Goal: Information Seeking & Learning: Check status

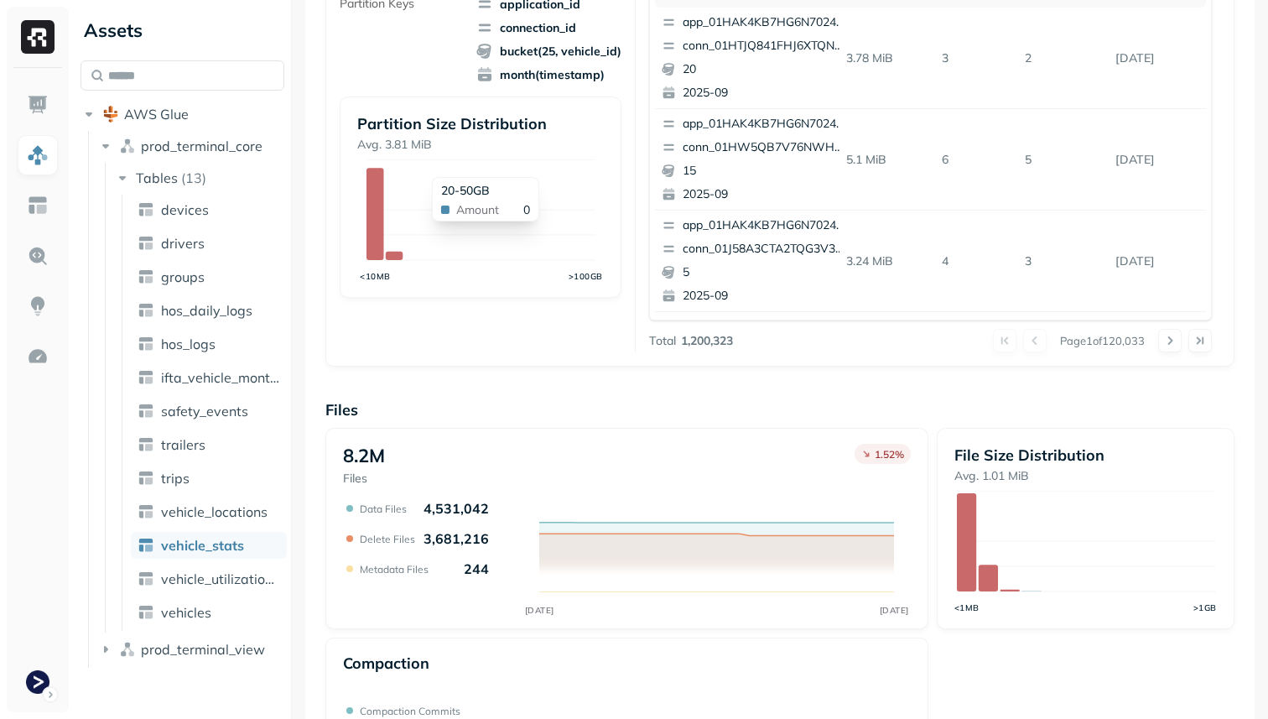
scroll to position [564, 0]
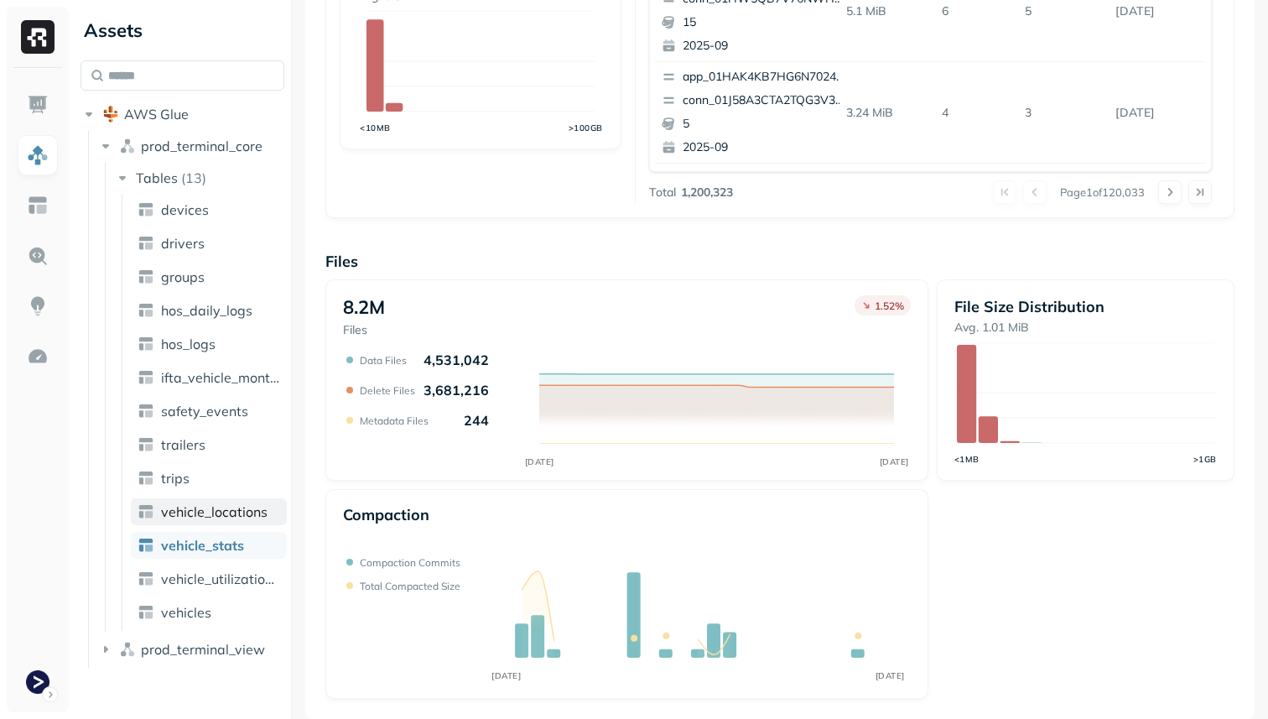
click at [252, 504] on span "vehicle_locations" at bounding box center [214, 511] width 107 height 17
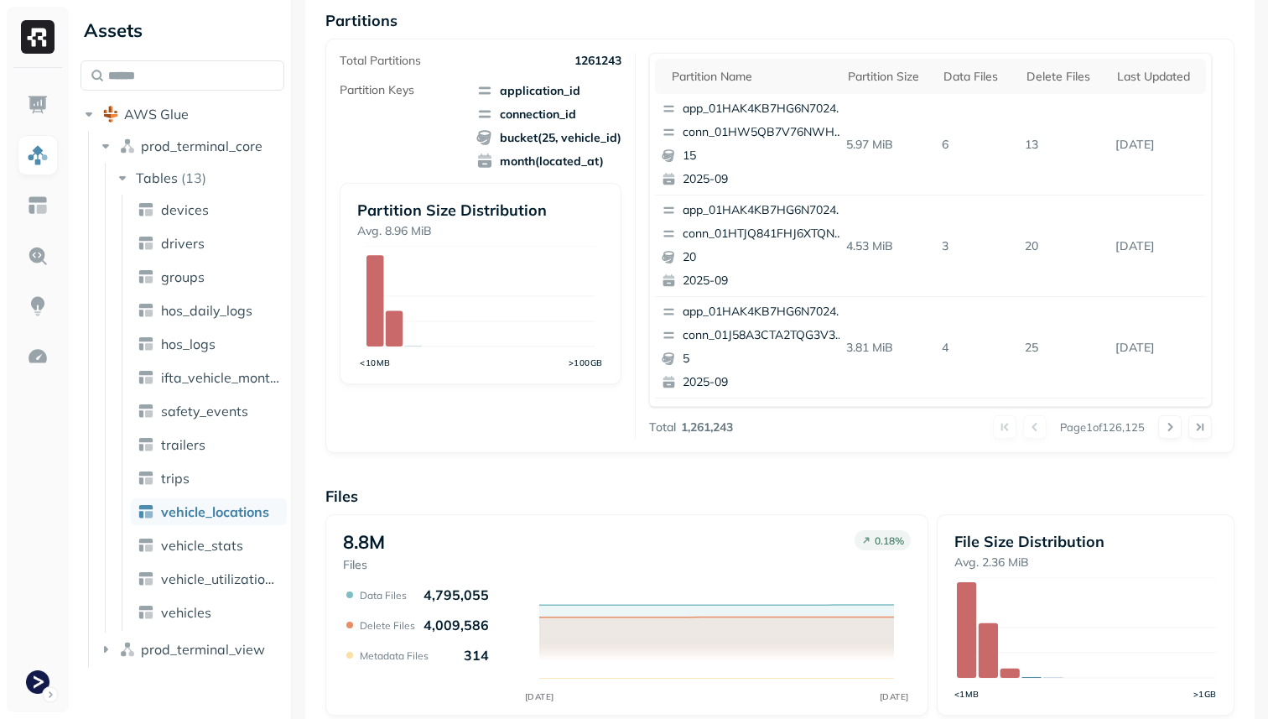
scroll to position [143, 0]
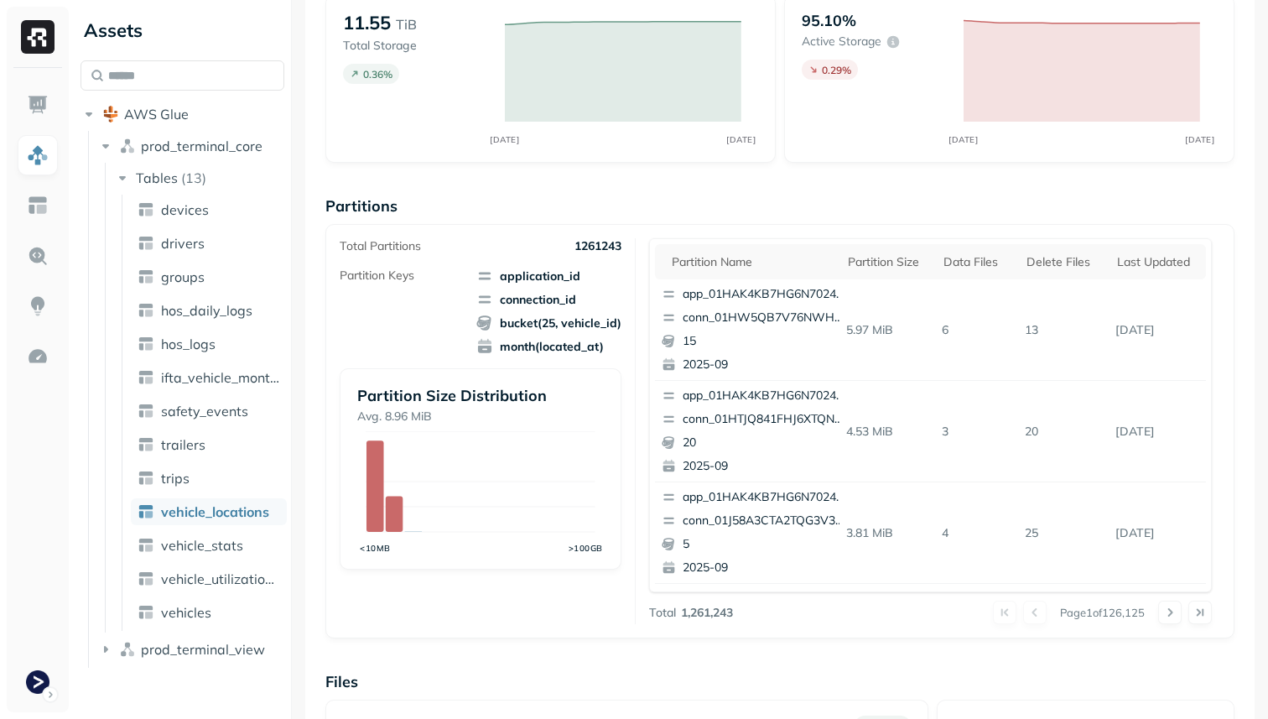
click at [1075, 236] on div "Total Partitions 1261243 Partition Keys application_id connection_id bucket(25,…" at bounding box center [779, 431] width 909 height 414
click at [1065, 261] on div "Delete Files" at bounding box center [1063, 262] width 74 height 16
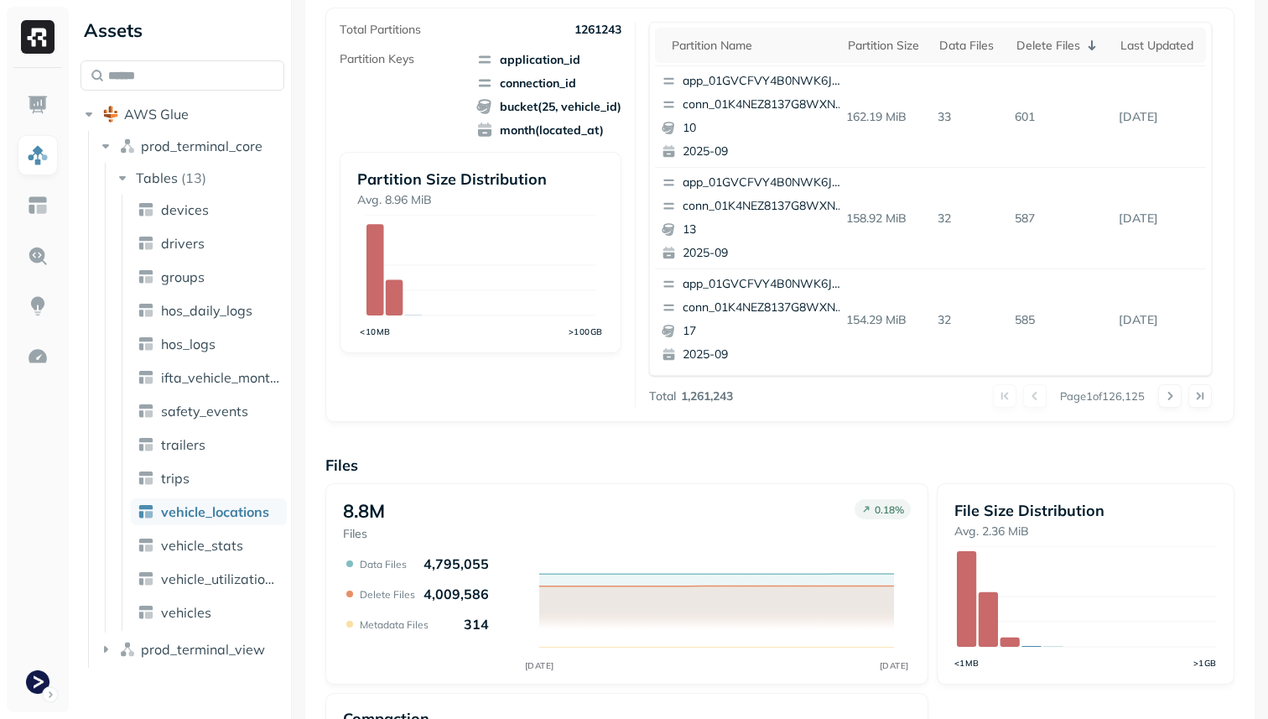
scroll to position [436, 0]
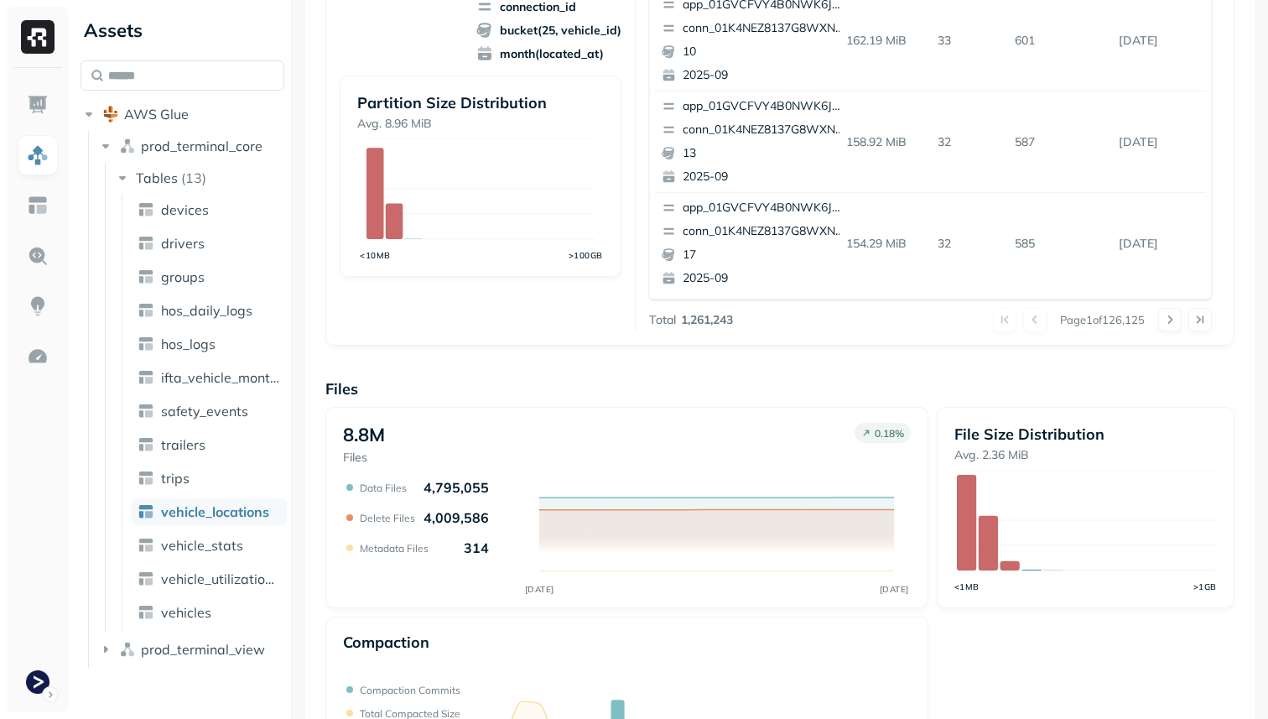
click at [436, 518] on p "4,009,586" at bounding box center [455, 517] width 65 height 17
click at [451, 533] on div "Data Files 4,795,055 Delete Files 4,009,586 Metadata Files 314" at bounding box center [416, 517] width 146 height 77
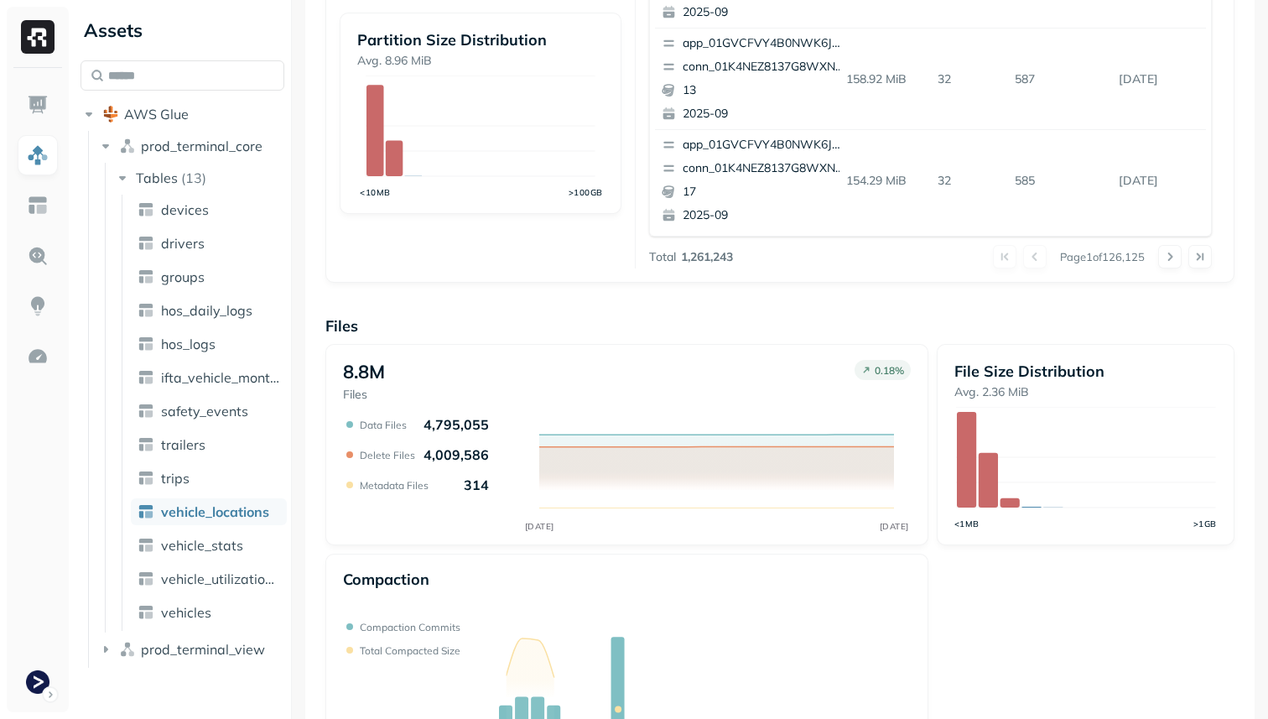
scroll to position [564, 0]
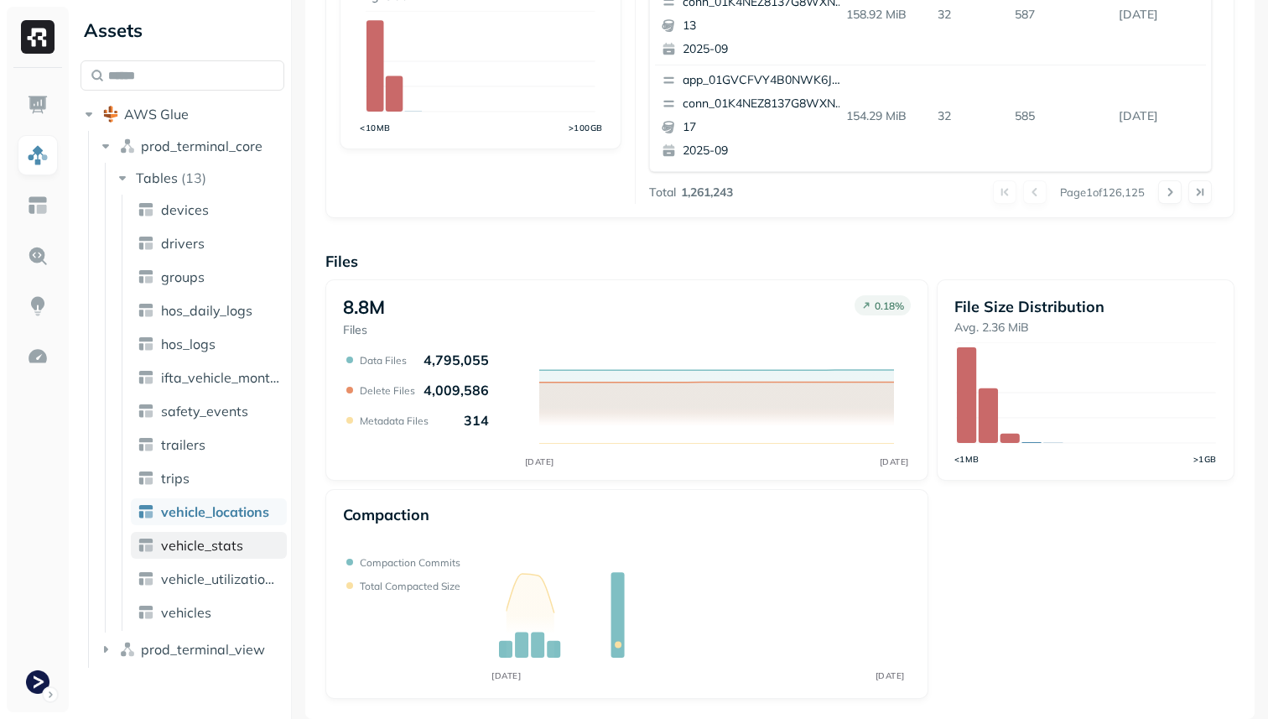
click at [236, 551] on span "vehicle_stats" at bounding box center [202, 545] width 82 height 17
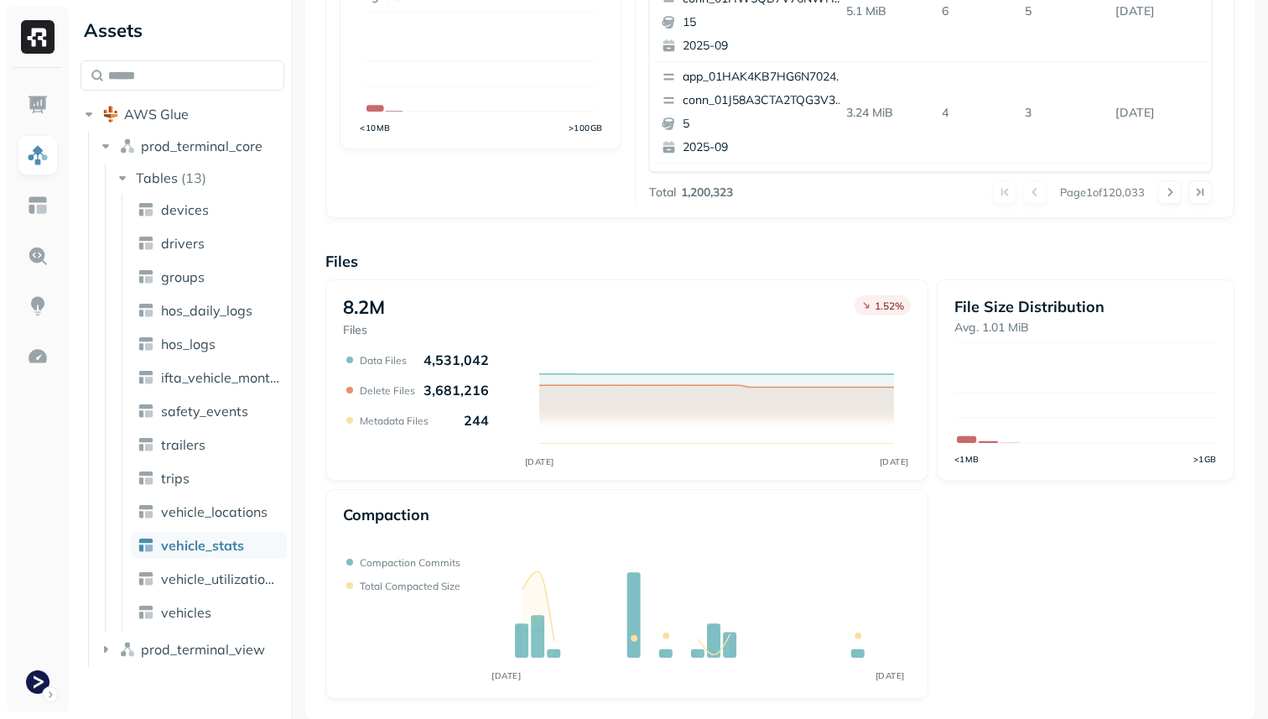
scroll to position [111, 0]
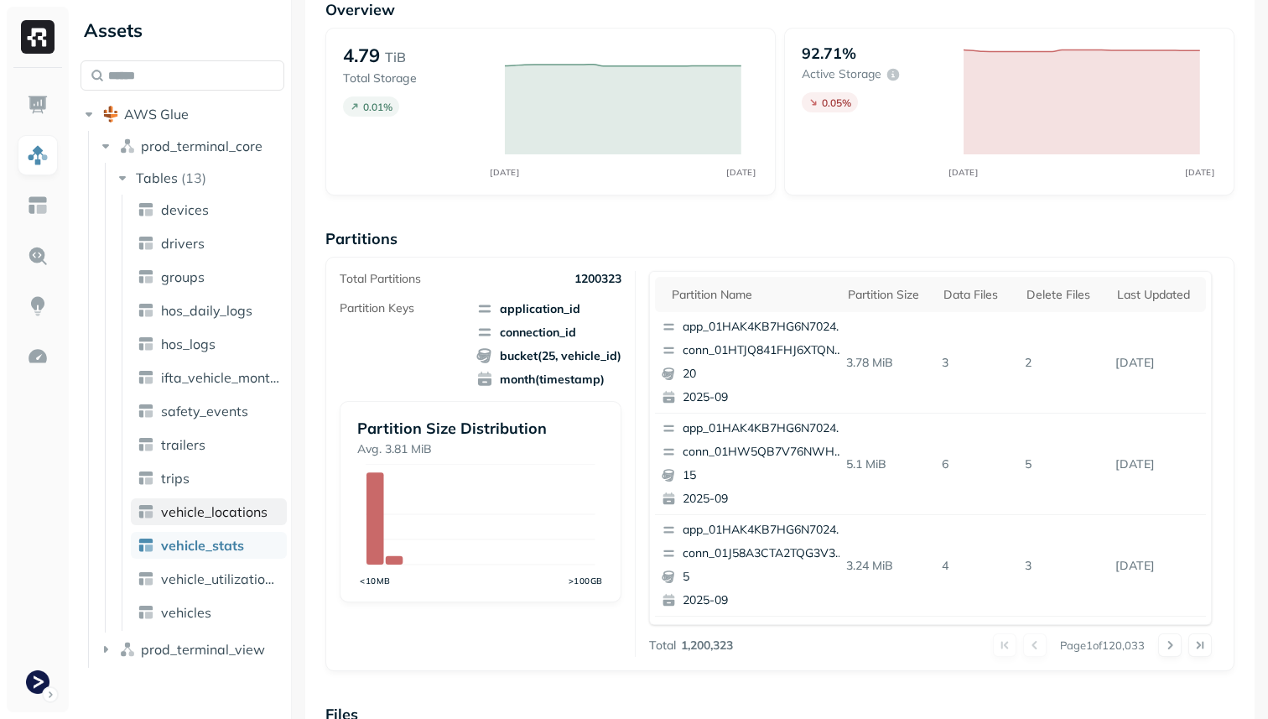
click at [233, 502] on link "vehicle_locations" at bounding box center [209, 511] width 156 height 27
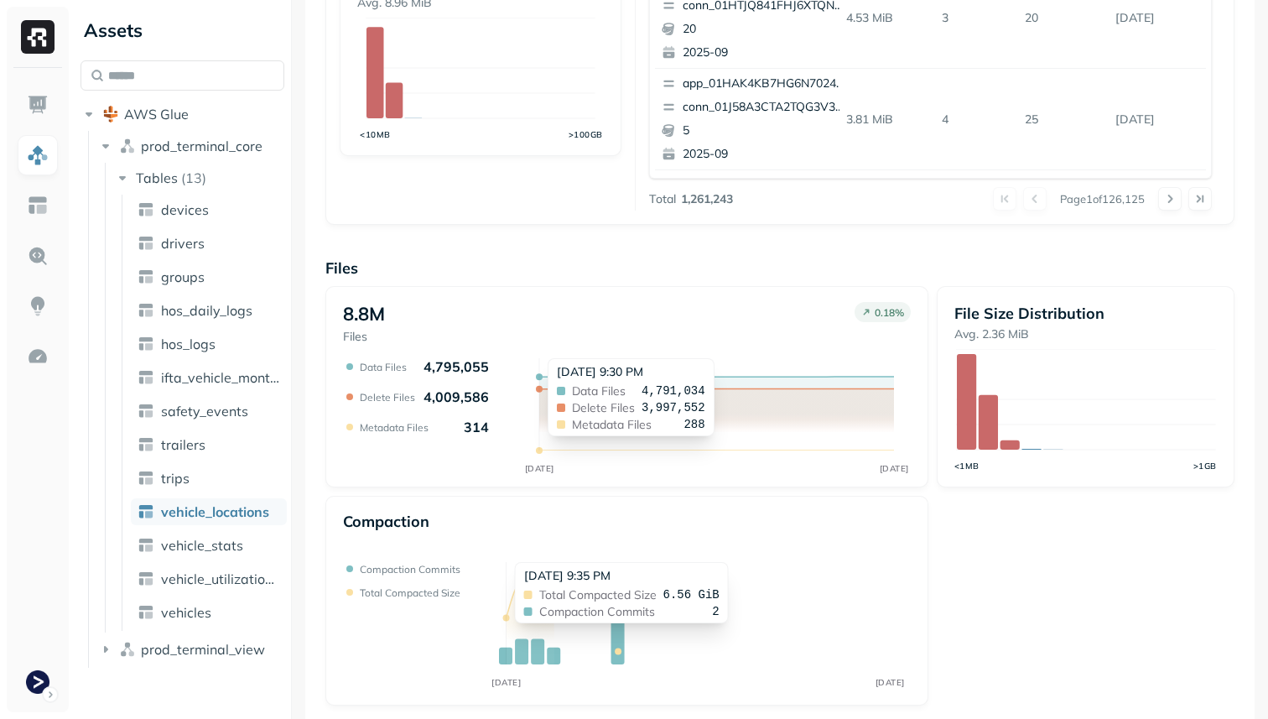
scroll to position [564, 0]
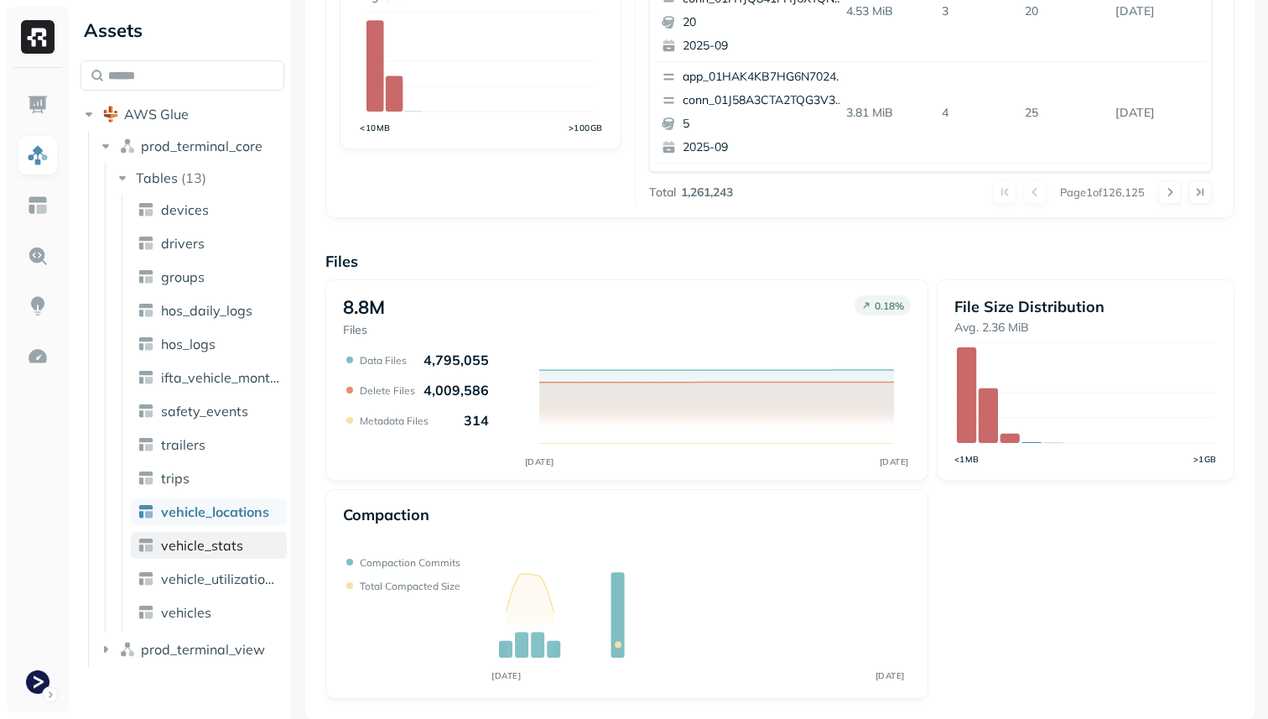
click at [228, 556] on link "vehicle_stats" at bounding box center [209, 545] width 156 height 27
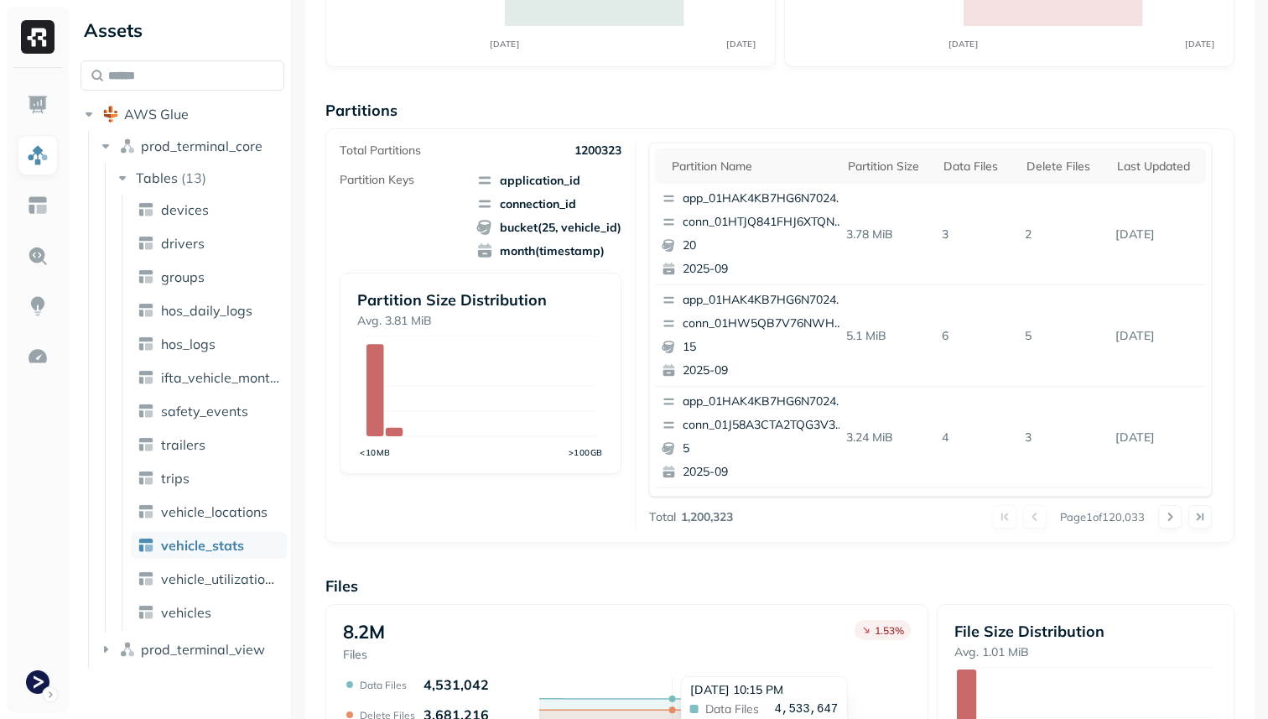
scroll to position [564, 0]
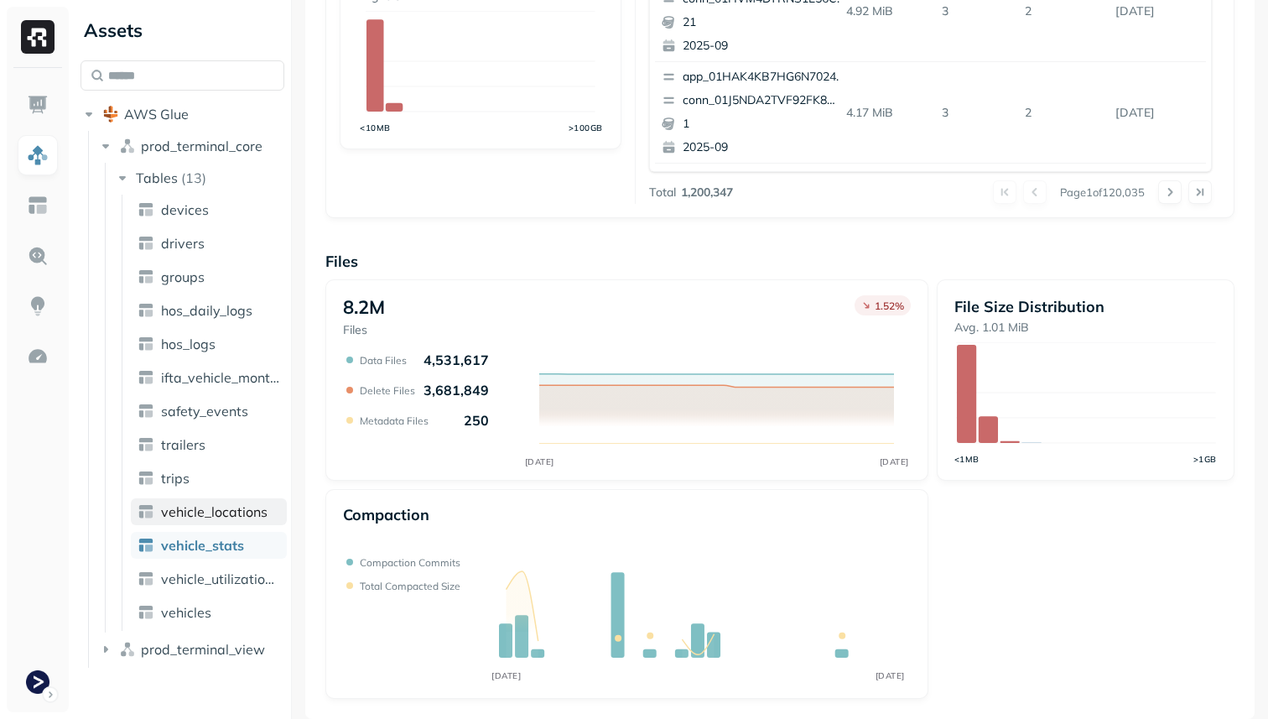
click at [211, 518] on span "vehicle_locations" at bounding box center [214, 511] width 107 height 17
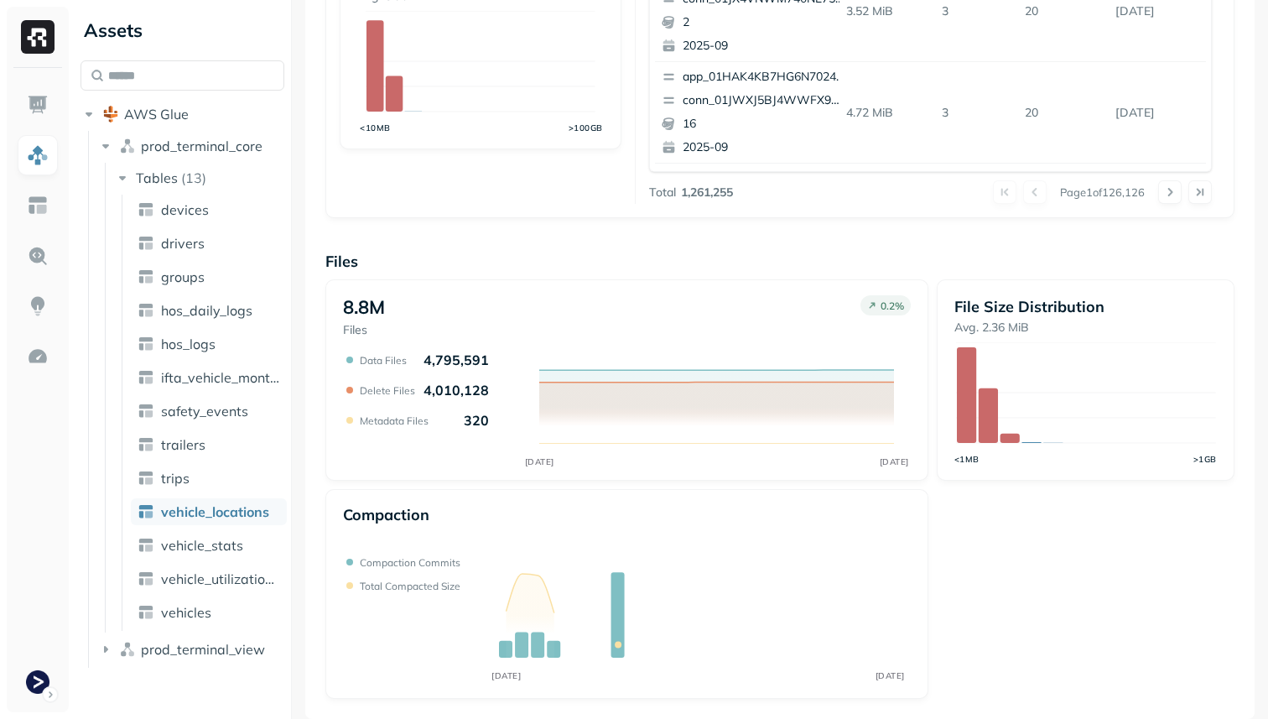
scroll to position [236, 0]
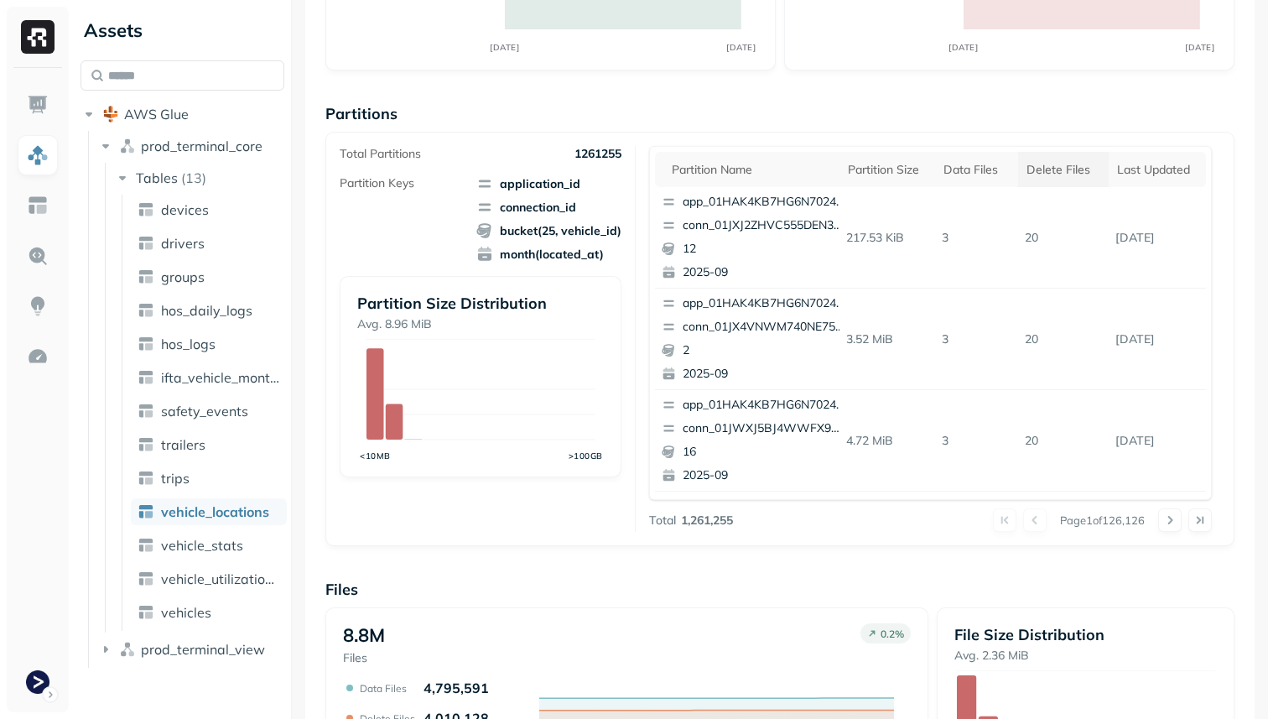
click at [1063, 166] on div "Delete Files" at bounding box center [1063, 170] width 74 height 16
click at [252, 540] on link "vehicle_stats" at bounding box center [209, 545] width 156 height 27
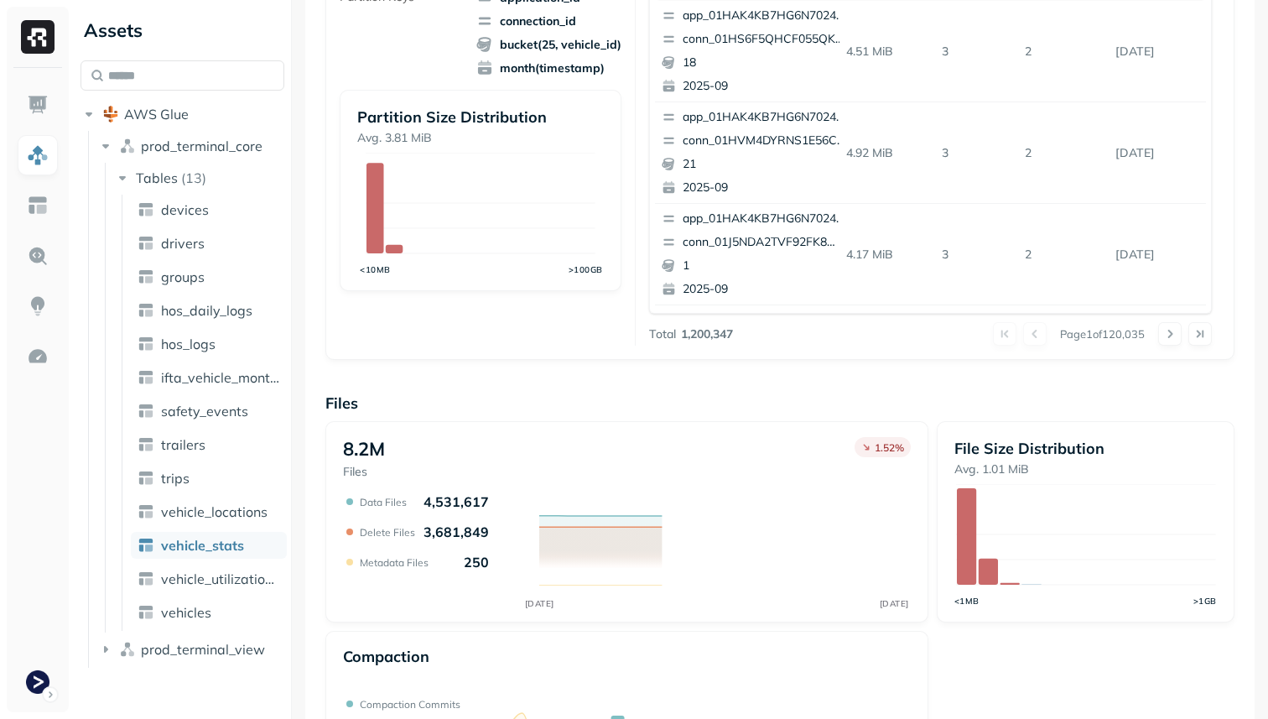
scroll to position [564, 0]
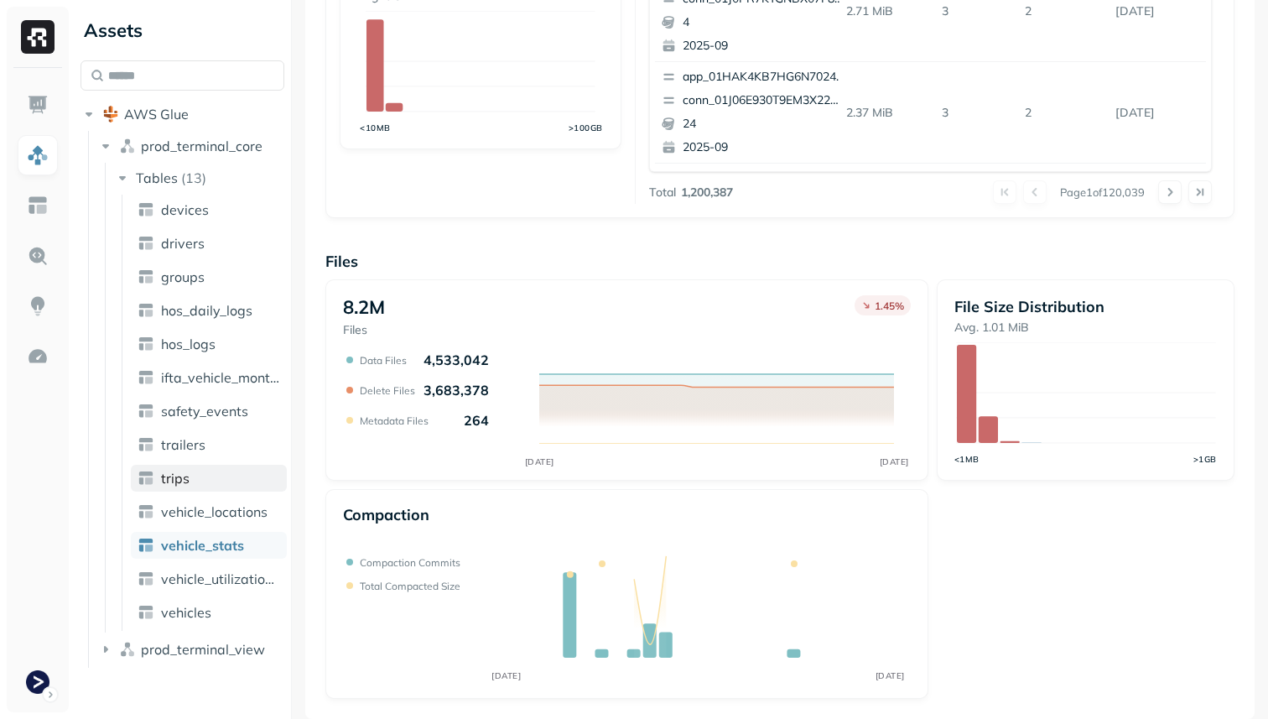
click at [264, 486] on link "trips" at bounding box center [209, 478] width 156 height 27
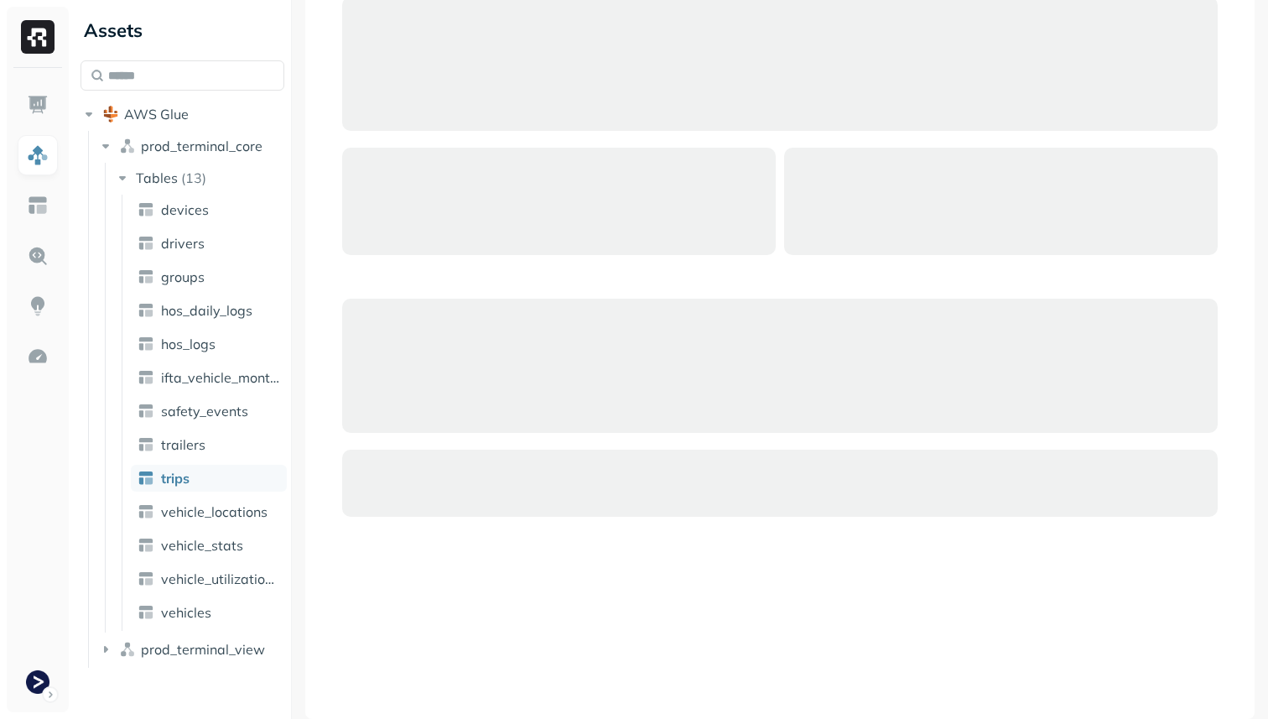
scroll to position [111, 0]
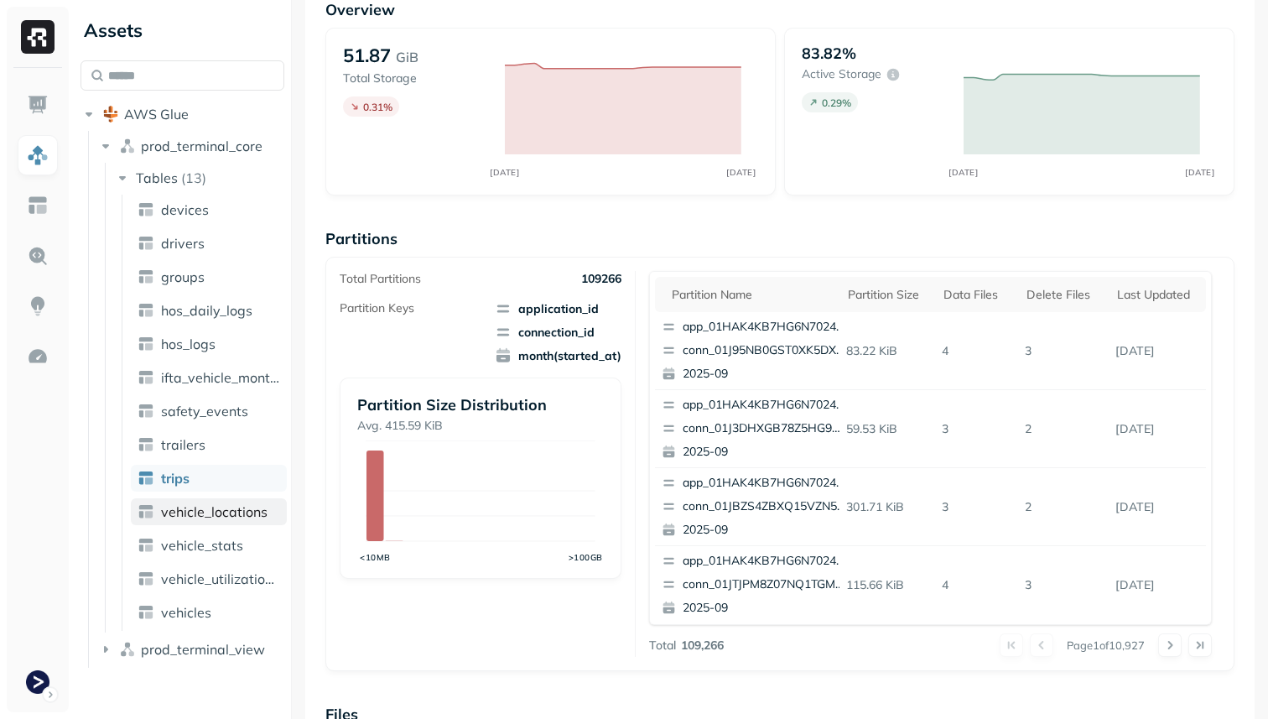
click at [253, 514] on span "vehicle_locations" at bounding box center [214, 511] width 107 height 17
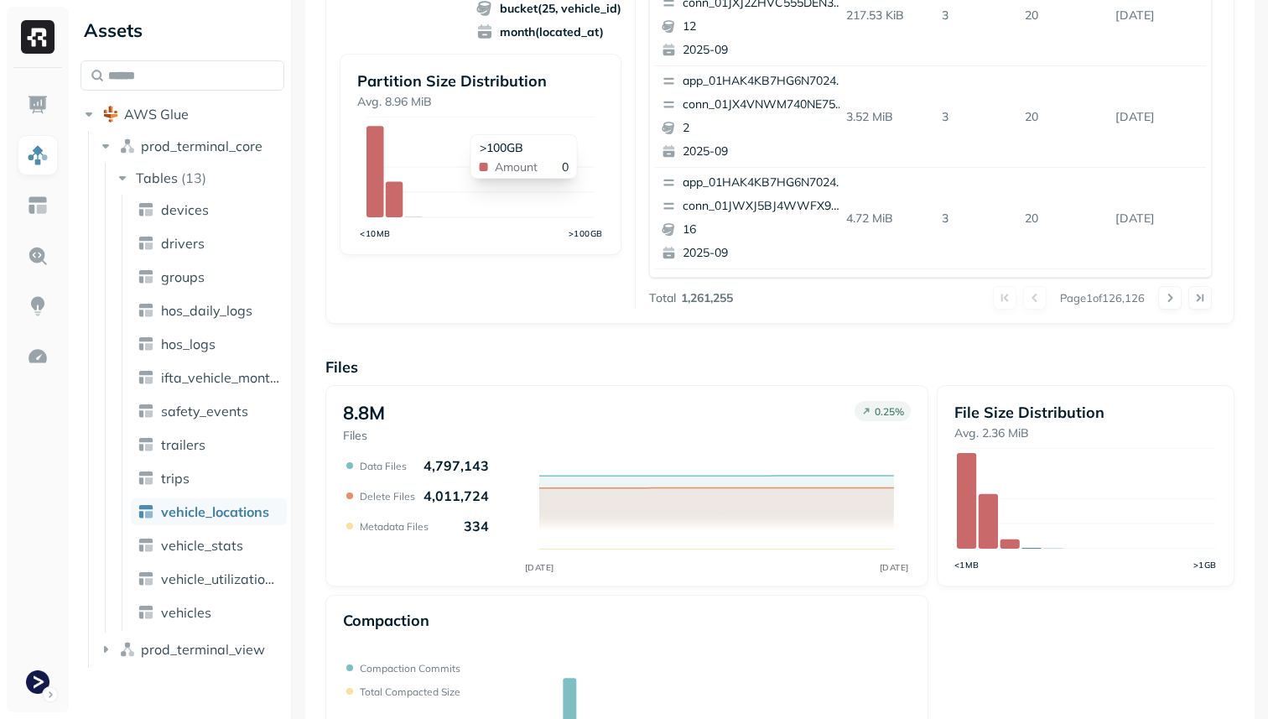
scroll to position [564, 0]
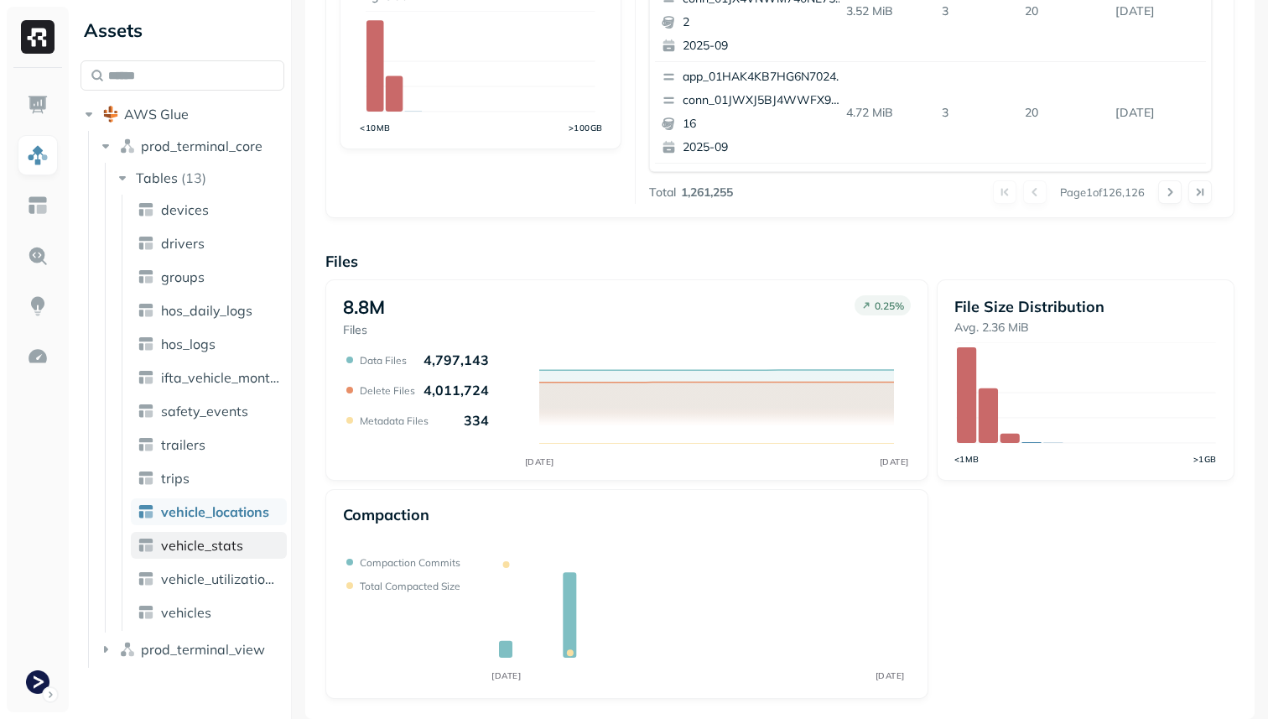
click at [262, 551] on link "vehicle_stats" at bounding box center [209, 545] width 156 height 27
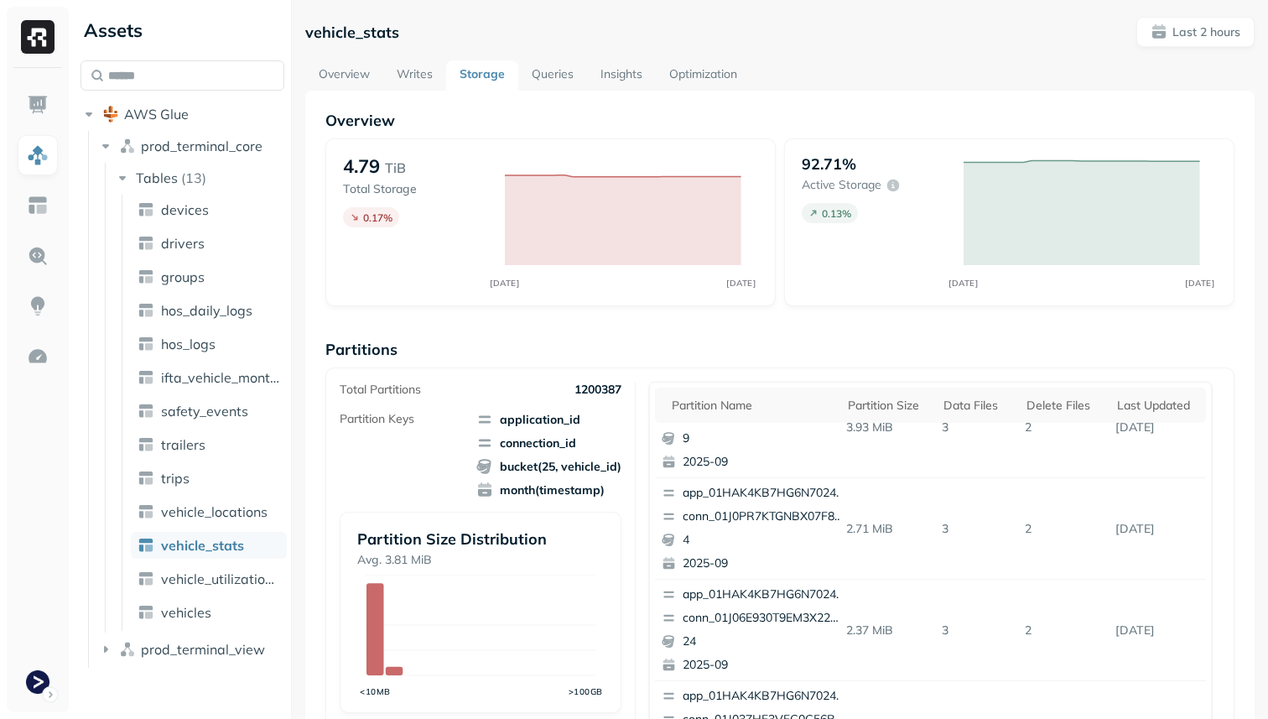
scroll to position [47, 0]
click at [1049, 412] on div "Delete Files" at bounding box center [1063, 405] width 74 height 16
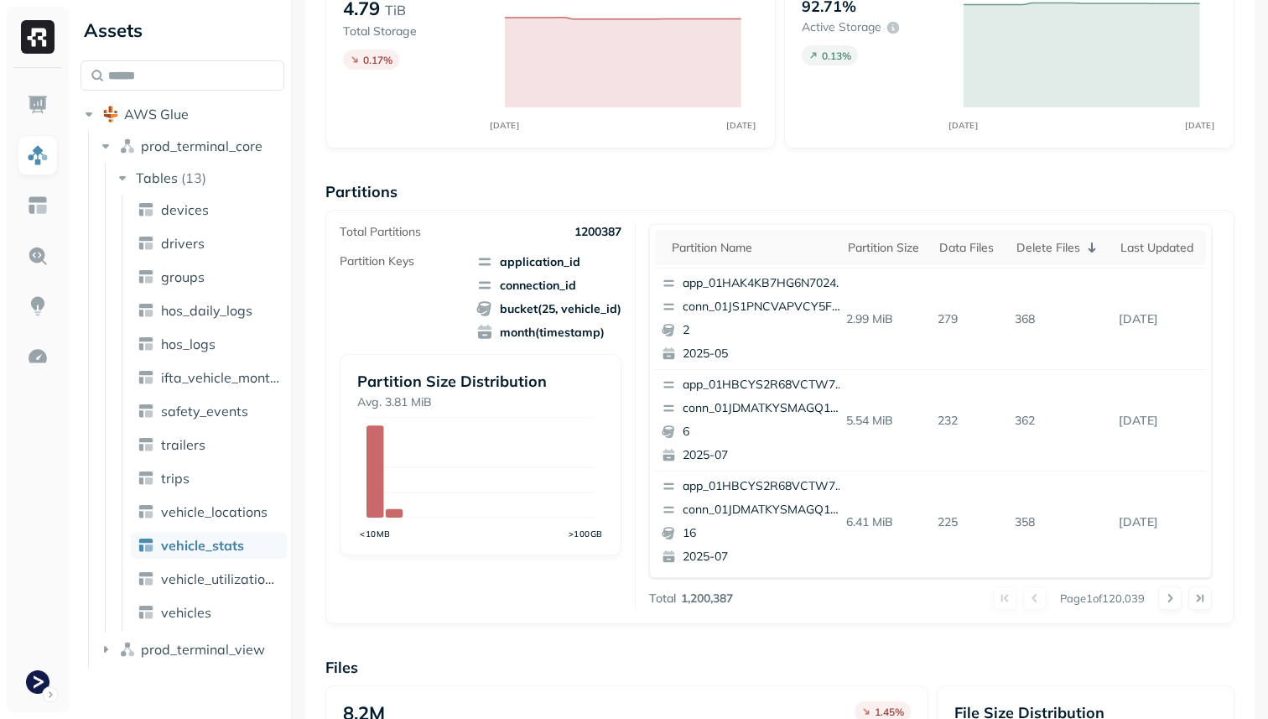
scroll to position [0, 0]
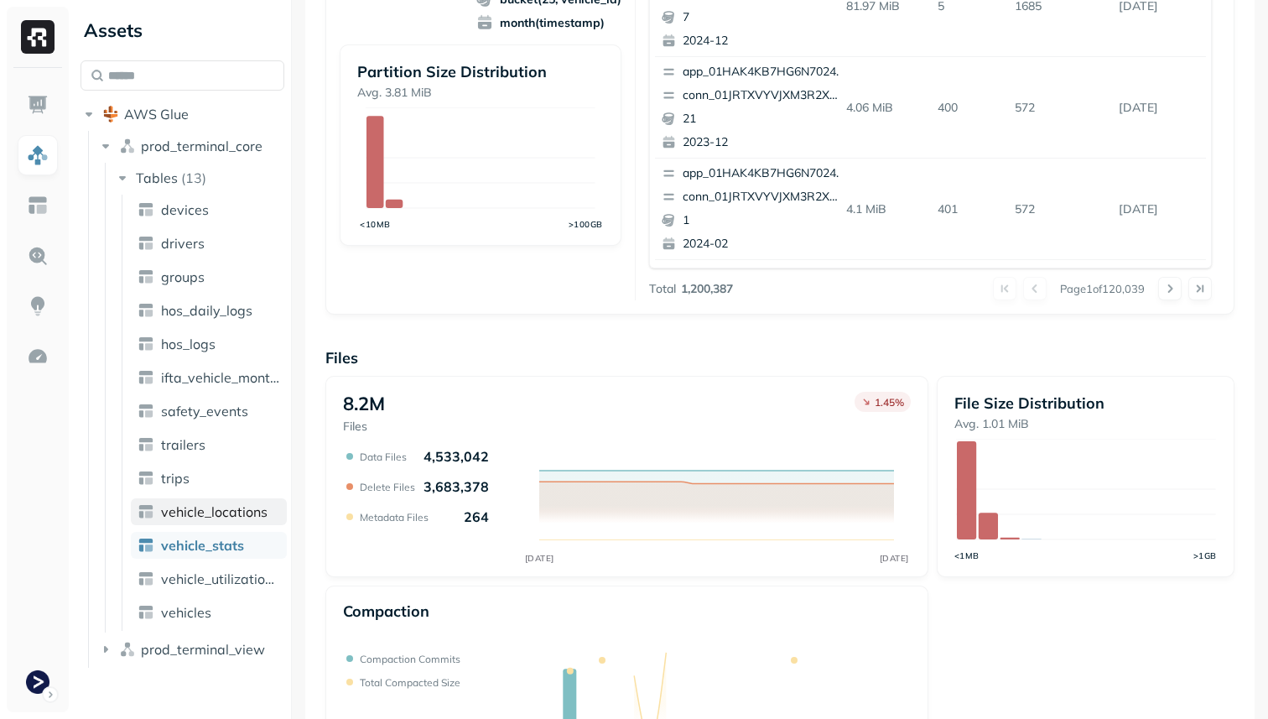
click at [204, 512] on span "vehicle_locations" at bounding box center [214, 511] width 107 height 17
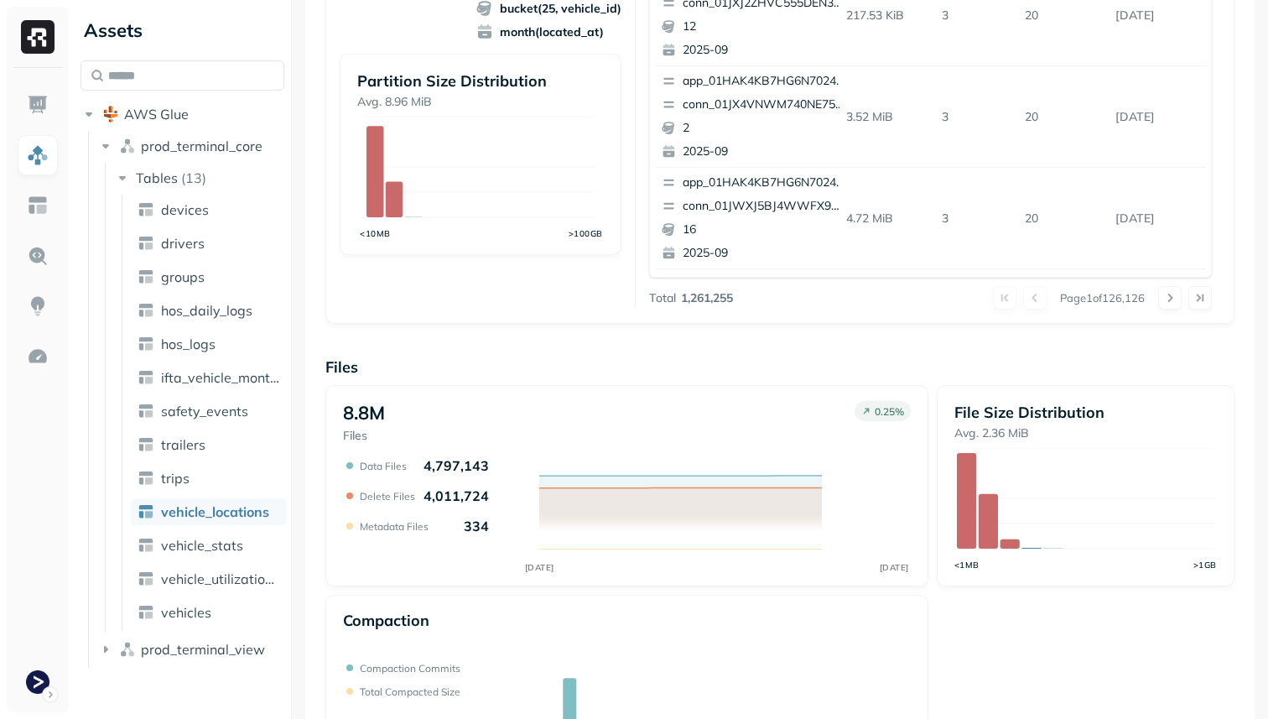
scroll to position [564, 0]
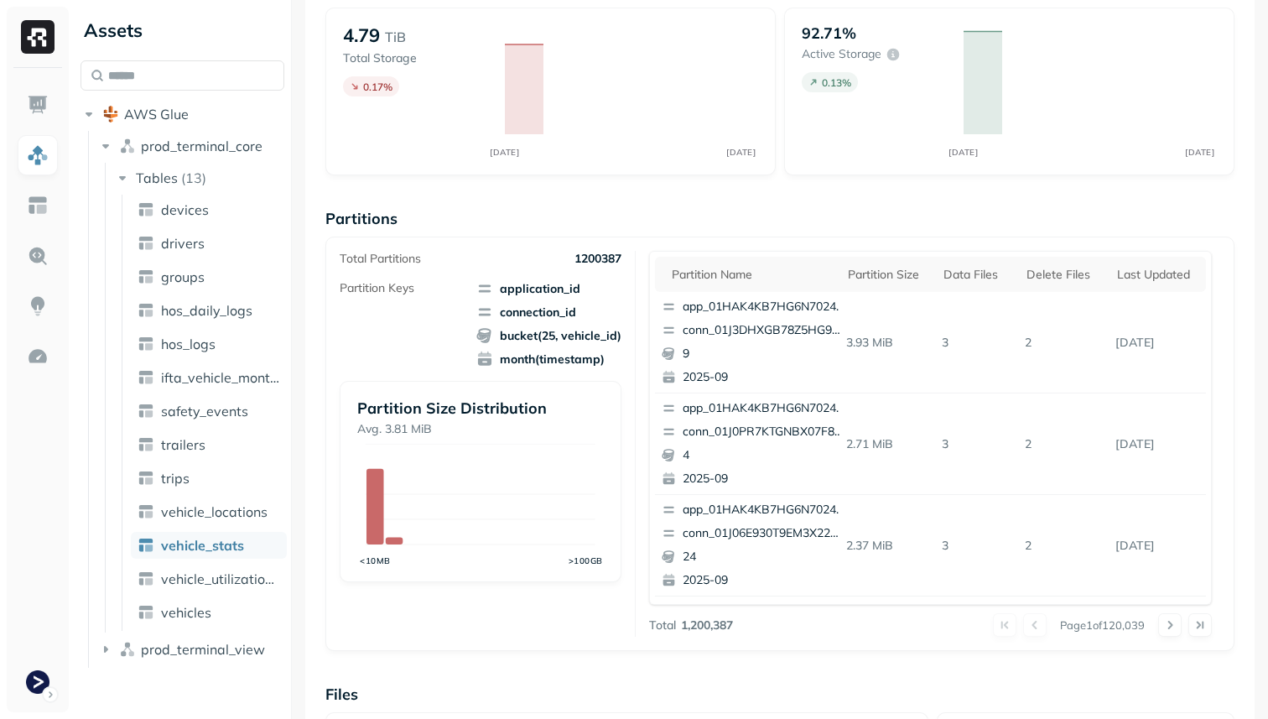
scroll to position [93, 0]
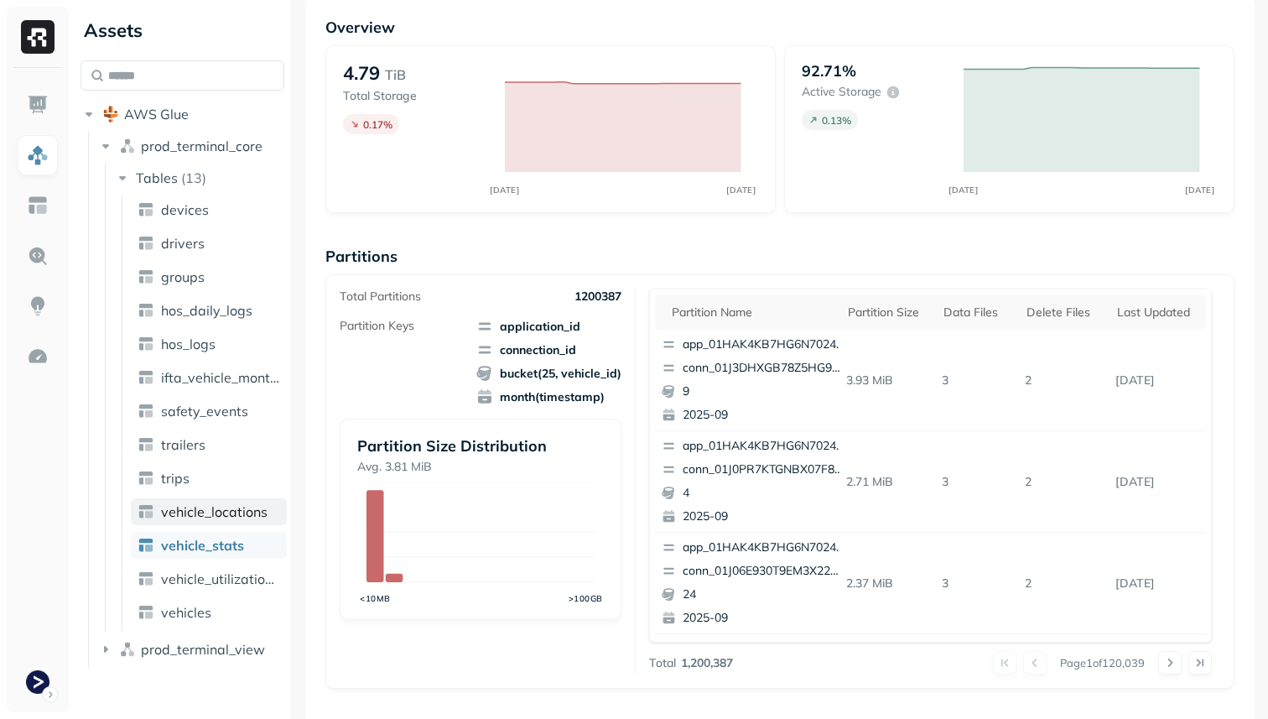
click at [236, 523] on link "vehicle_locations" at bounding box center [209, 511] width 156 height 27
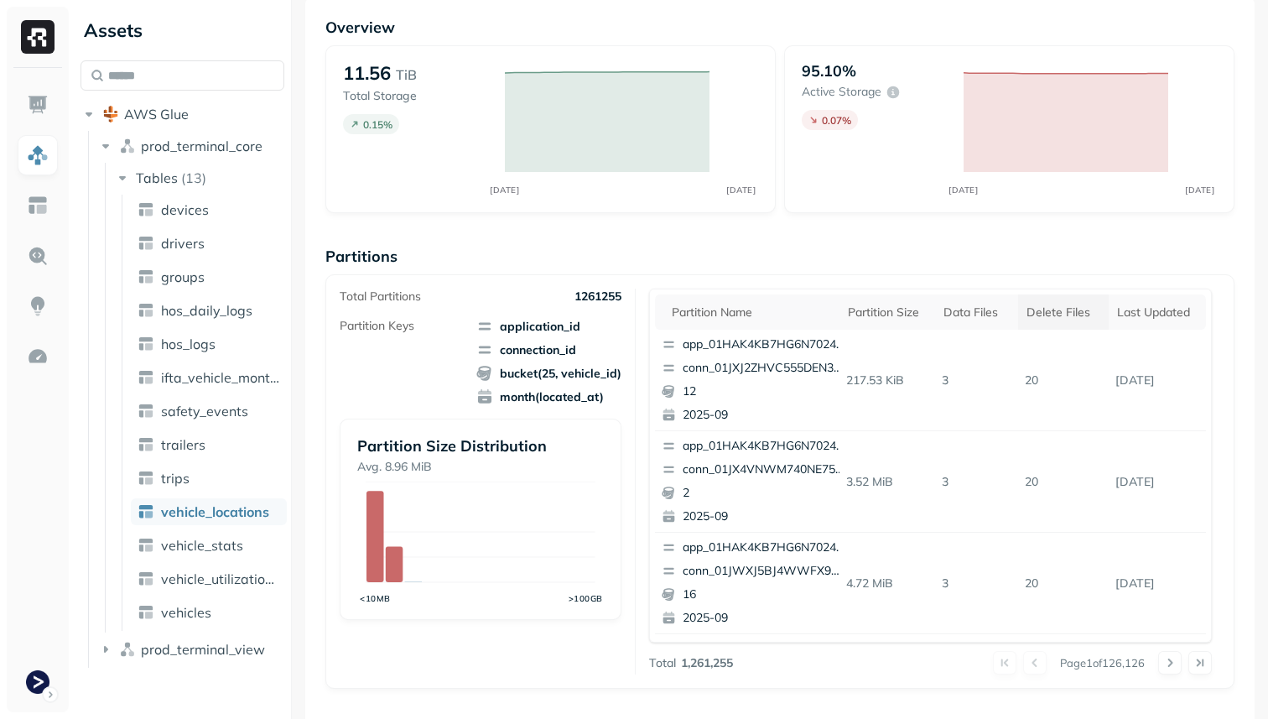
click at [1073, 310] on div "Delete Files" at bounding box center [1063, 312] width 74 height 16
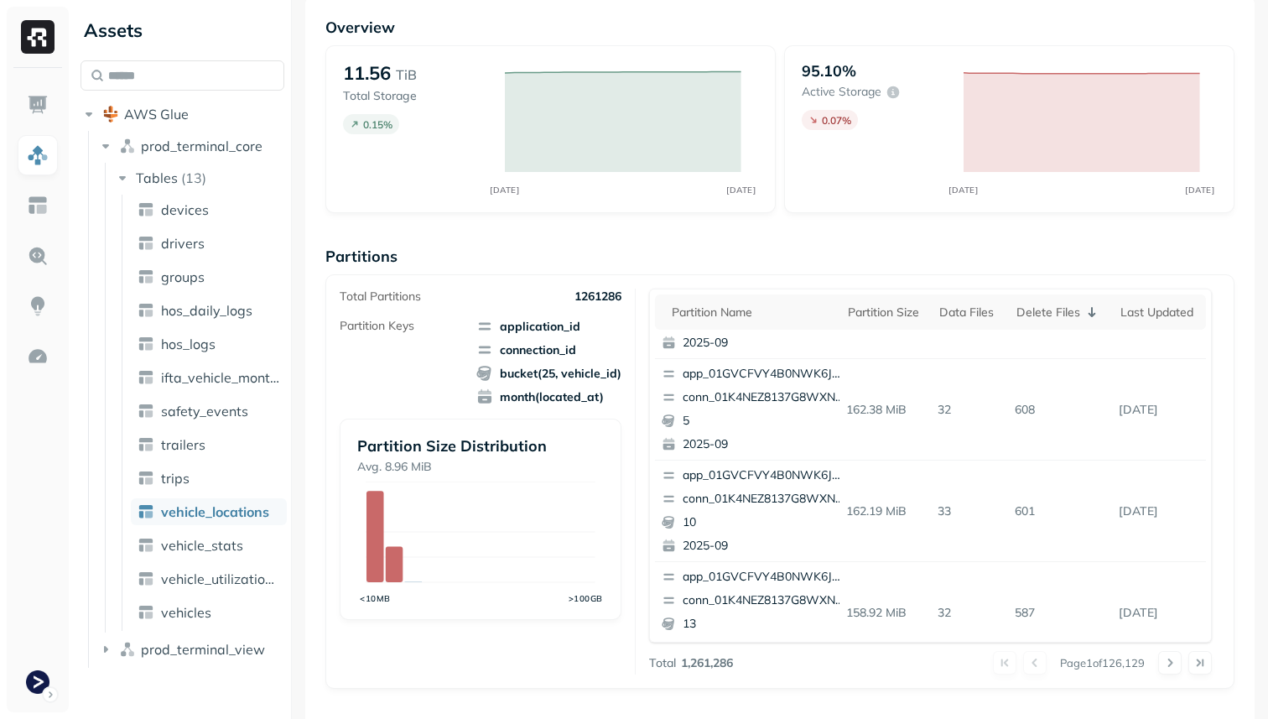
scroll to position [707, 0]
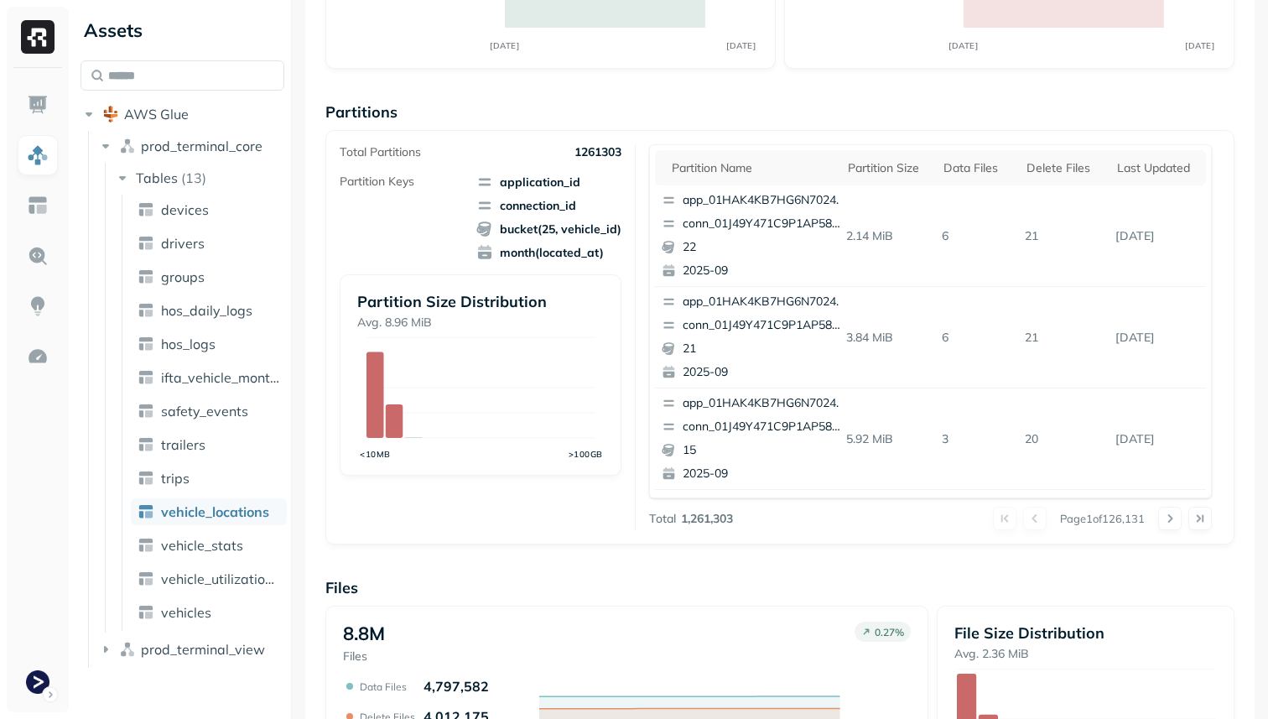
scroll to position [564, 0]
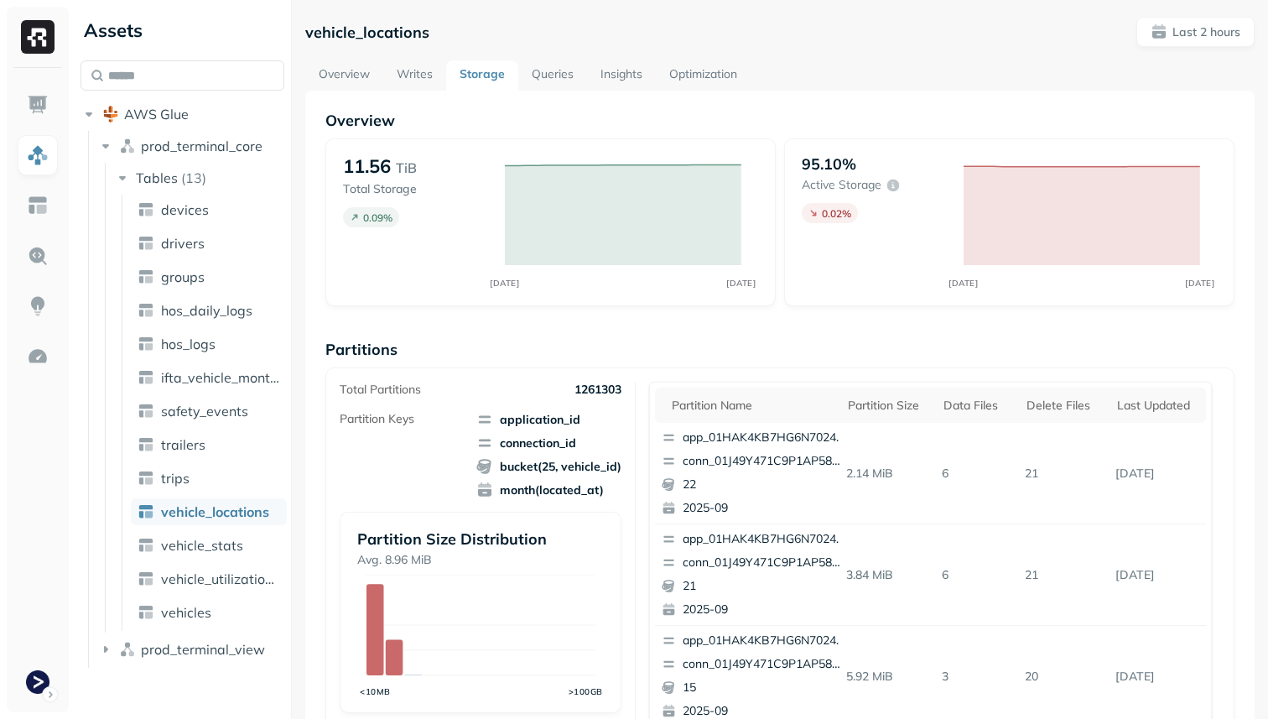
click at [691, 75] on link "Optimization" at bounding box center [703, 75] width 95 height 30
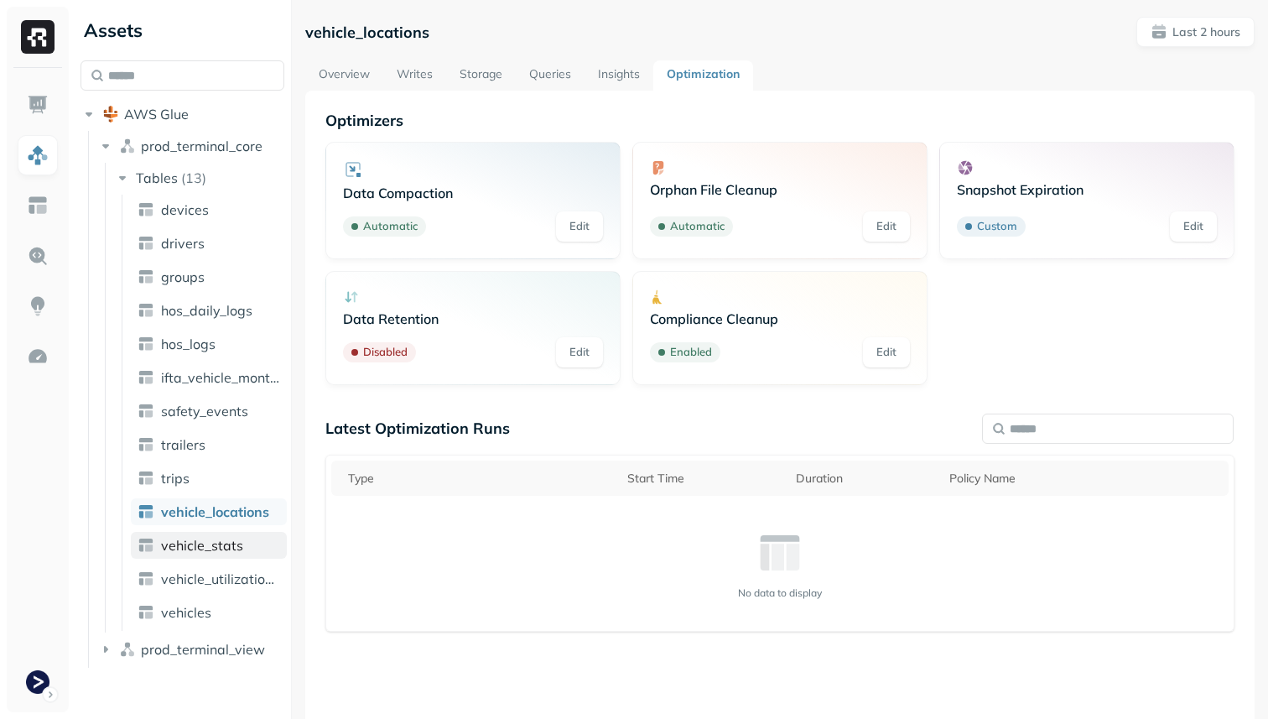
click at [274, 541] on link "vehicle_stats" at bounding box center [209, 545] width 156 height 27
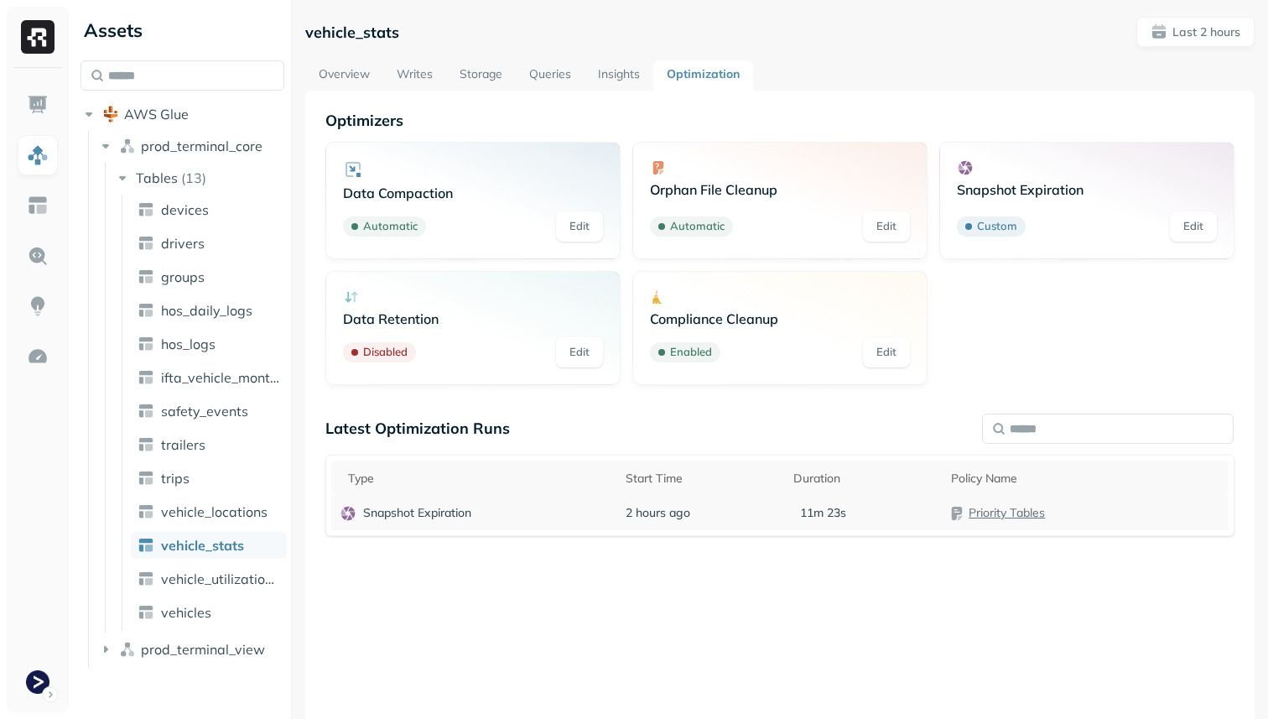
click at [772, 515] on td "2 hours ago" at bounding box center [701, 513] width 168 height 34
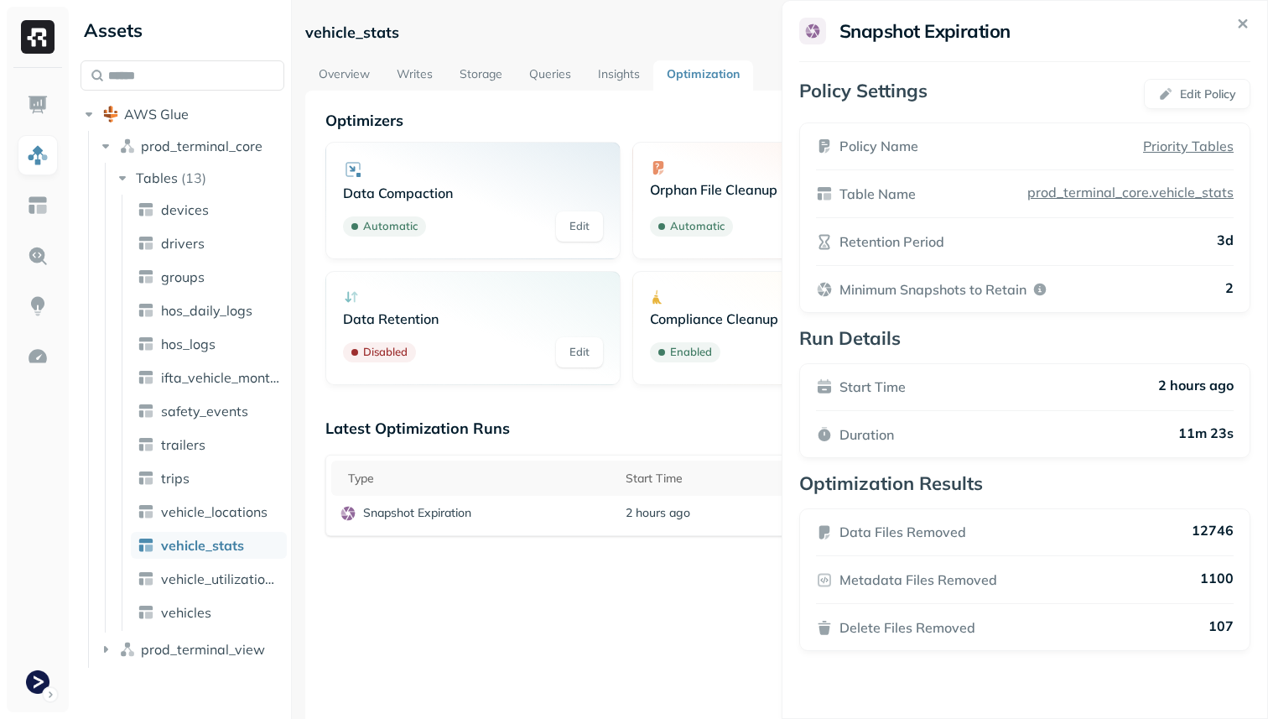
click at [247, 527] on html "Assets AWS Glue prod_terminal_core Tables ( 13 ) devices drivers groups hos_dai…" at bounding box center [634, 359] width 1268 height 719
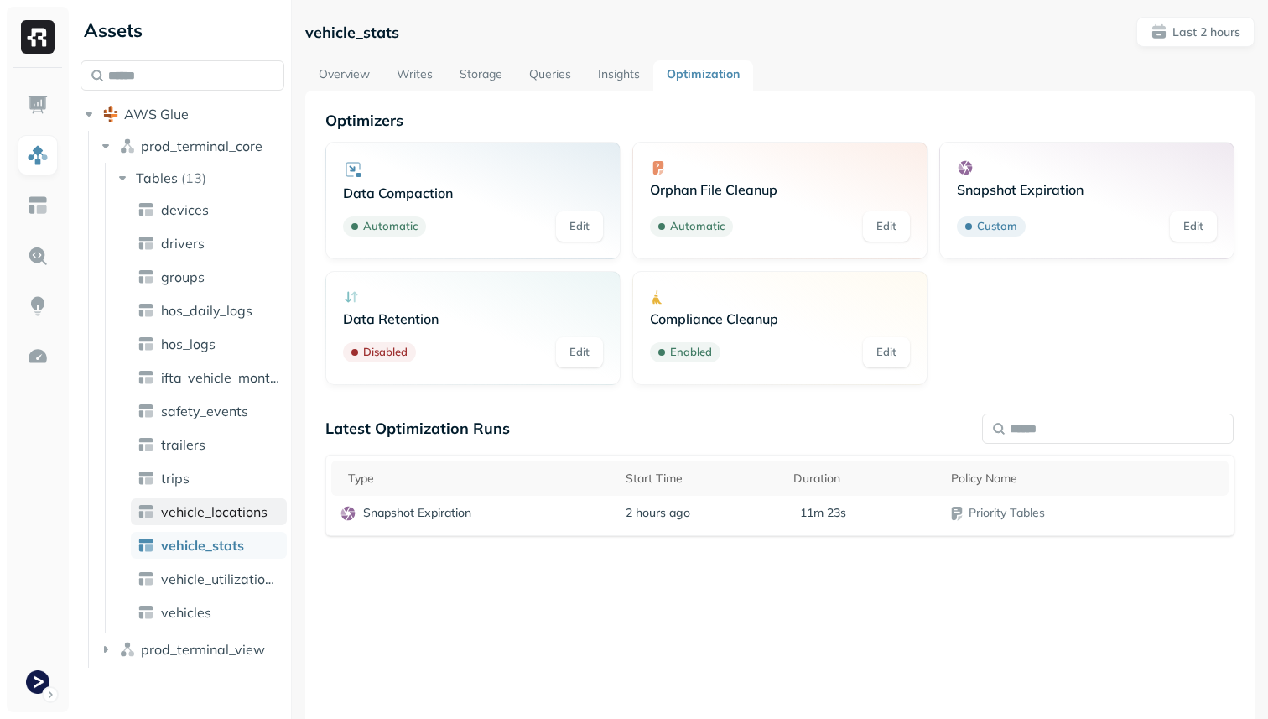
click at [243, 517] on span "vehicle_locations" at bounding box center [214, 511] width 107 height 17
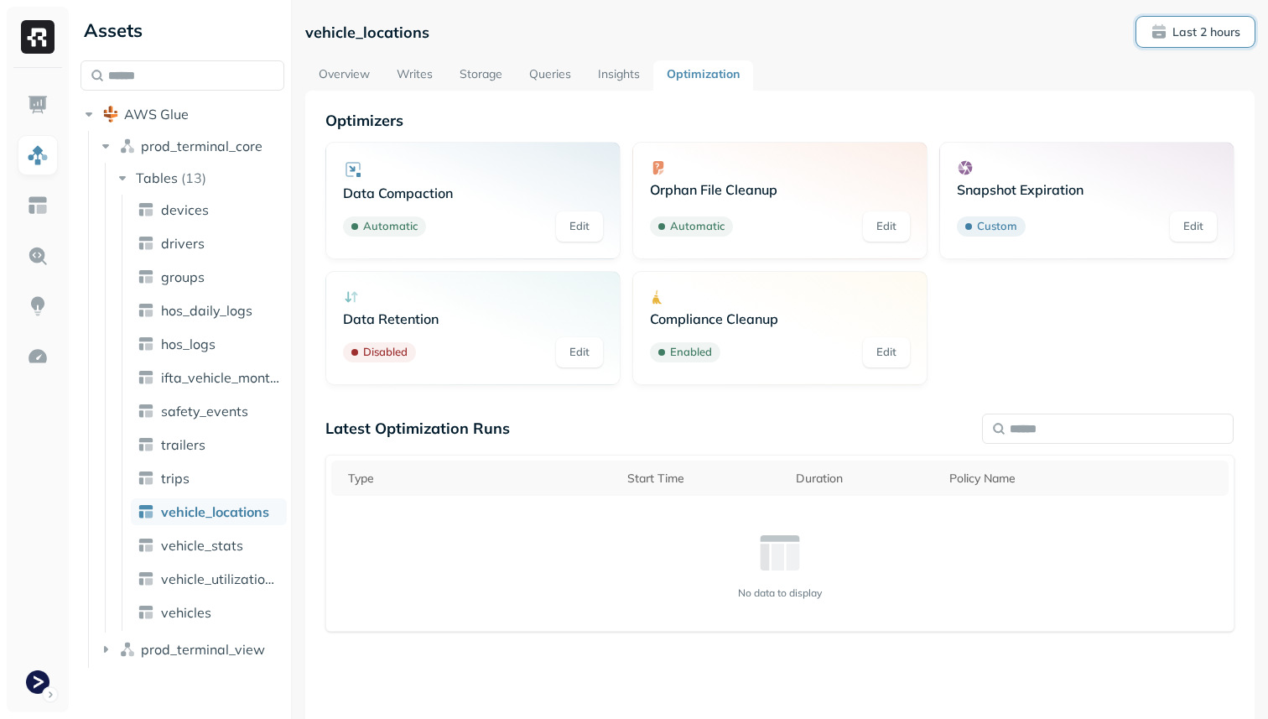
click at [1180, 30] on p "Last 2 hours" at bounding box center [1206, 32] width 68 height 16
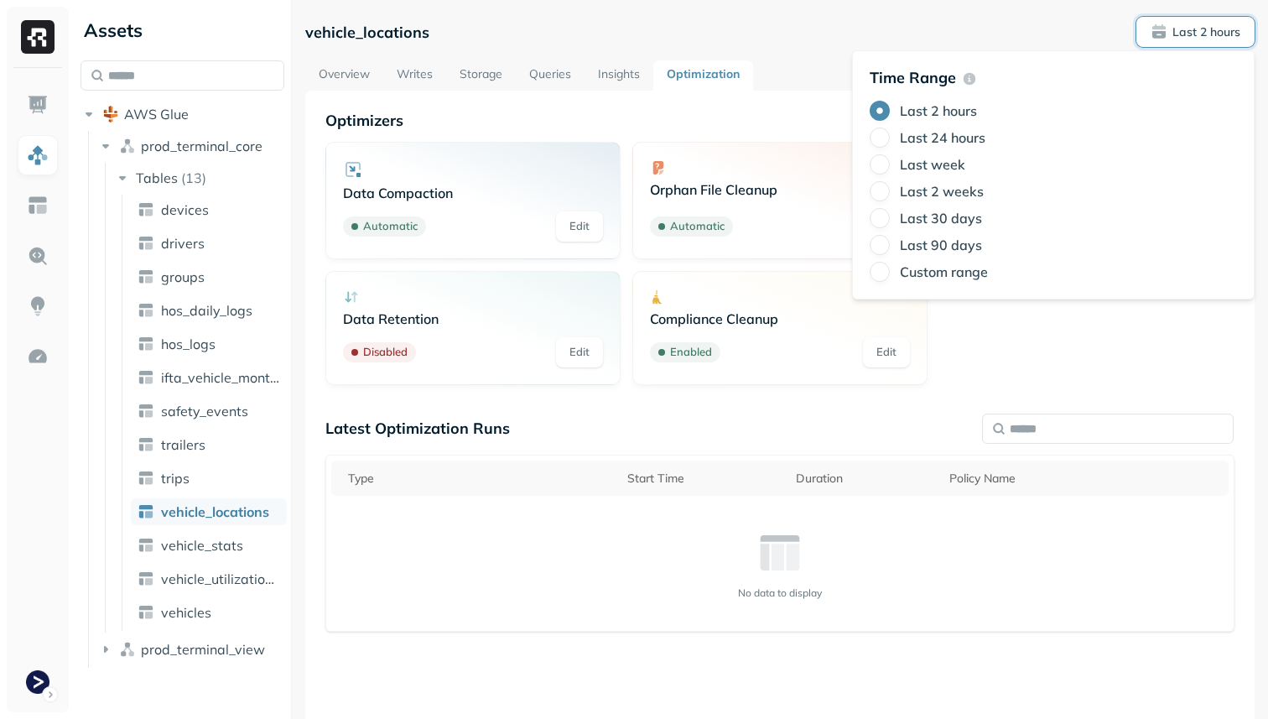
click at [941, 130] on label "Last 24 hours" at bounding box center [943, 137] width 86 height 17
click at [890, 130] on button "Last 24 hours" at bounding box center [880, 137] width 20 height 20
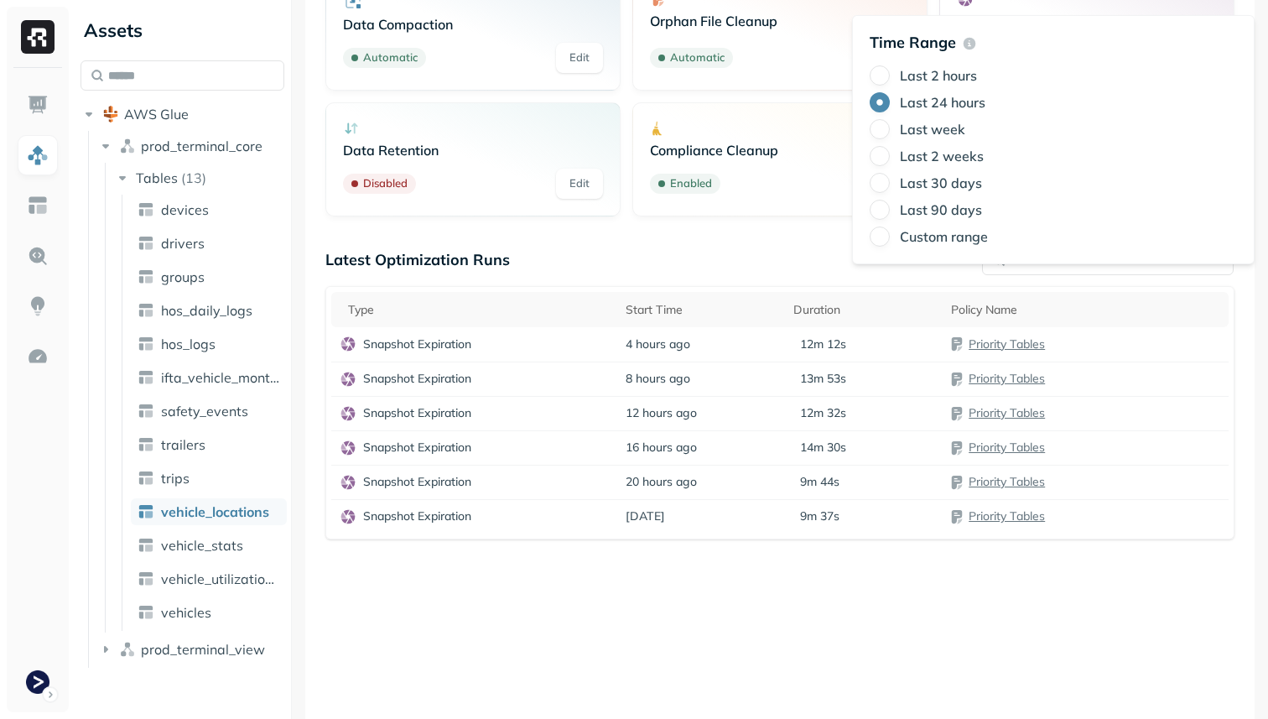
scroll to position [186, 0]
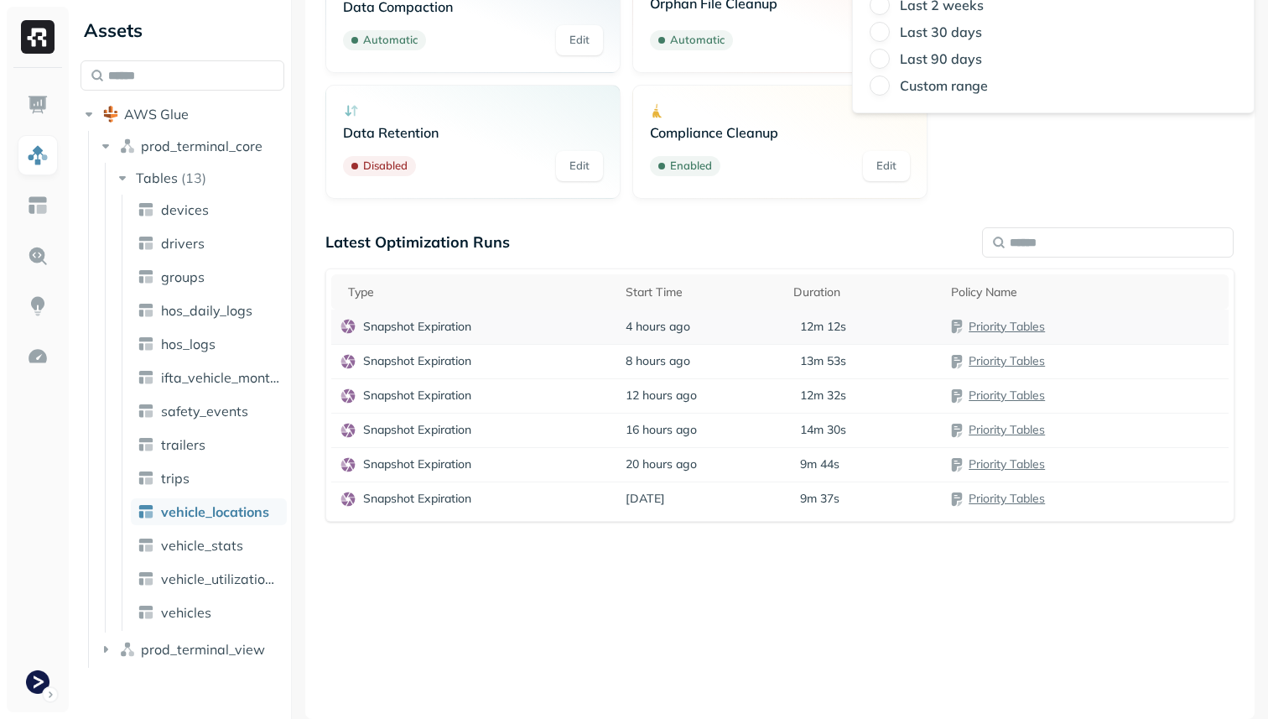
click at [513, 318] on div "Snapshot Expiration" at bounding box center [474, 326] width 269 height 17
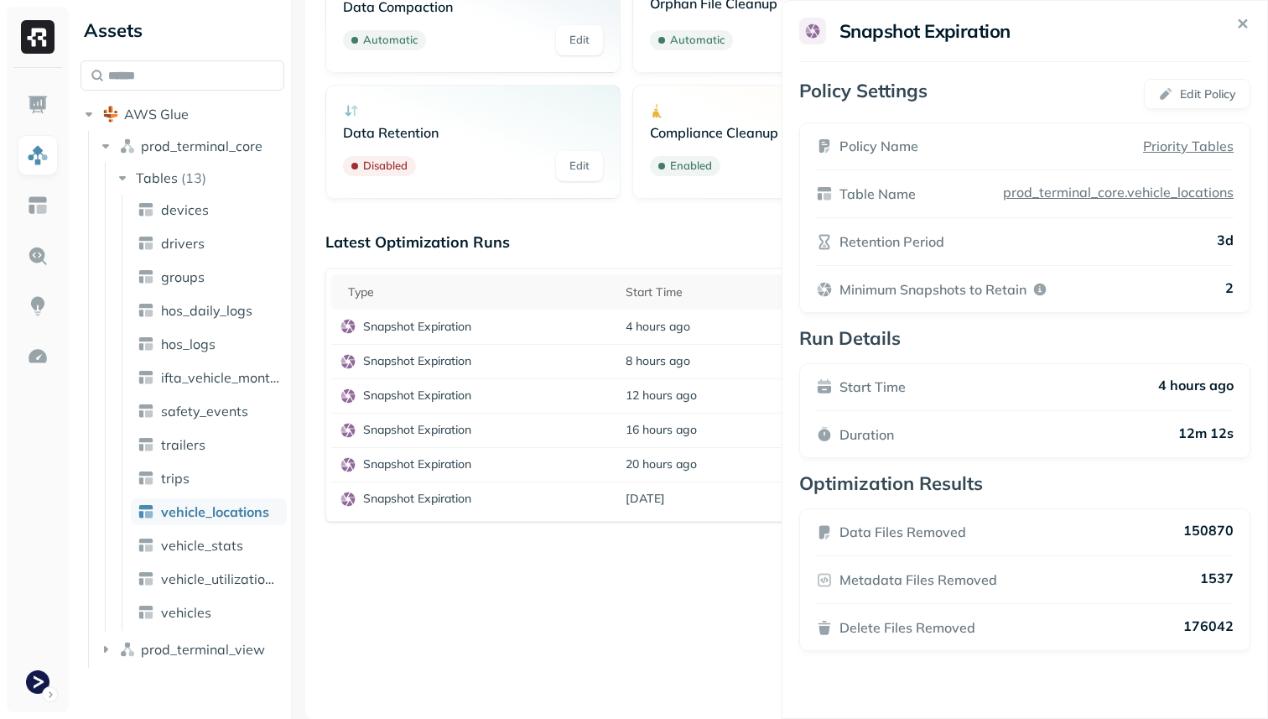
click at [553, 566] on html "Assets AWS Glue prod_terminal_core Tables ( 13 ) devices drivers groups hos_dai…" at bounding box center [634, 359] width 1268 height 719
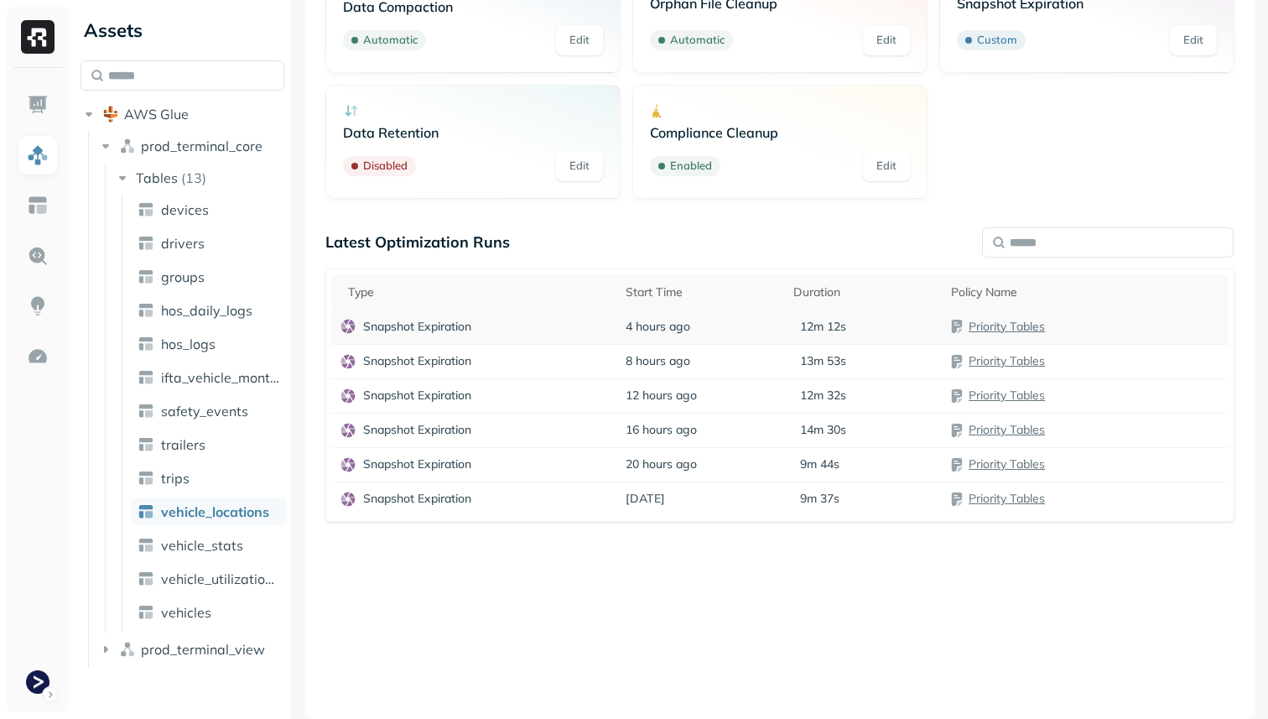
click at [588, 326] on div "Snapshot Expiration" at bounding box center [474, 326] width 269 height 17
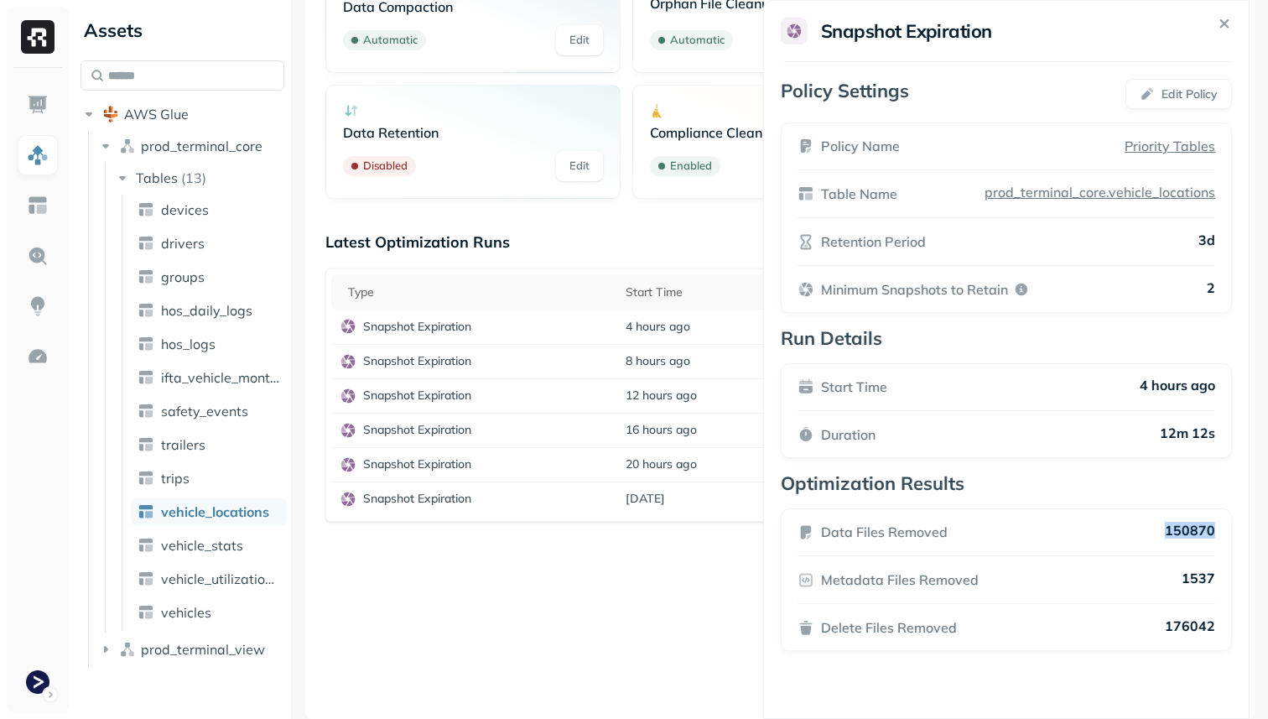
drag, startPoint x: 1182, startPoint y: 533, endPoint x: 1073, endPoint y: 565, distance: 113.8
click at [1073, 542] on div "Data Files Removed 150870" at bounding box center [1007, 532] width 418 height 20
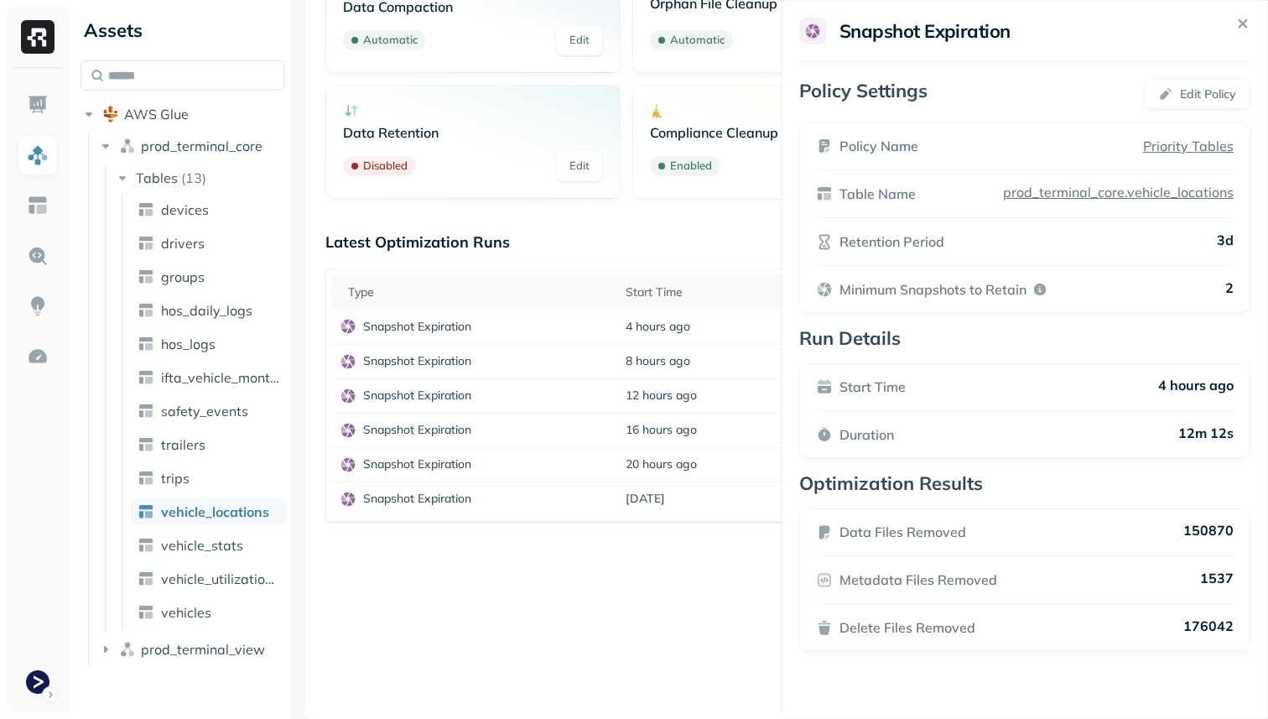
click at [677, 610] on html "Assets AWS Glue prod_terminal_core Tables ( 13 ) devices drivers groups hos_dai…" at bounding box center [634, 359] width 1268 height 719
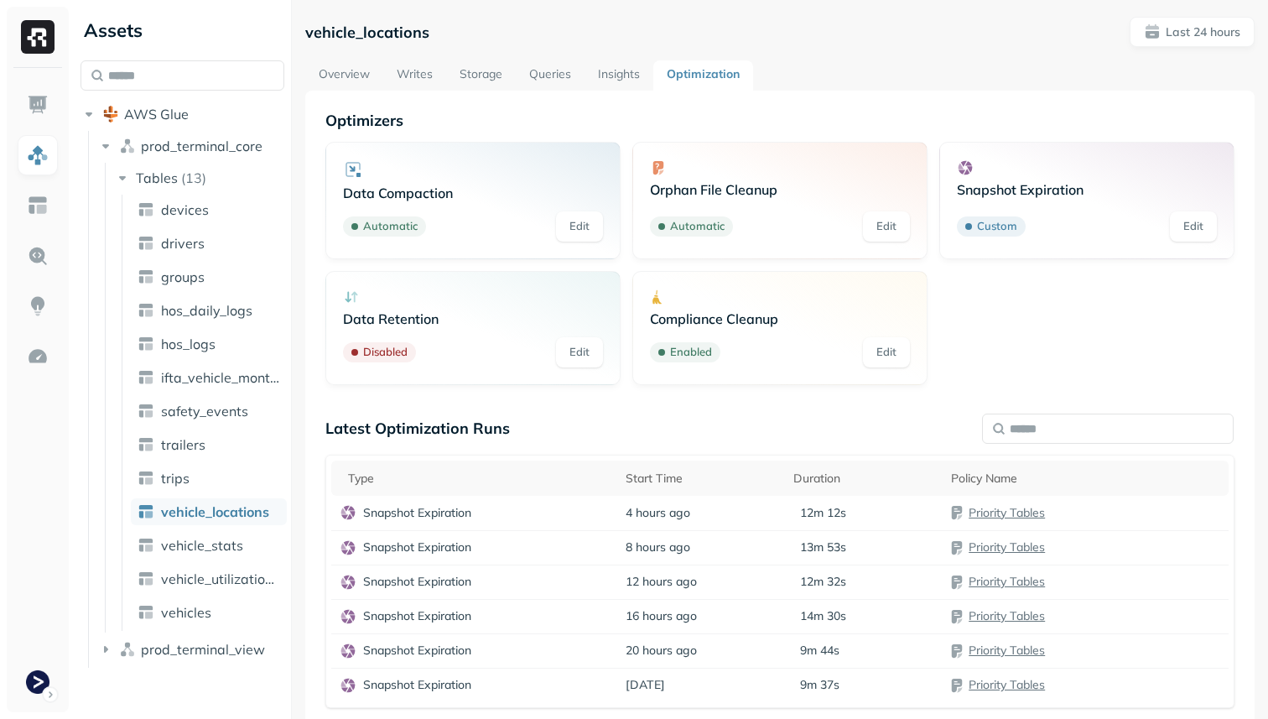
click at [365, 66] on link "Overview" at bounding box center [344, 75] width 78 height 30
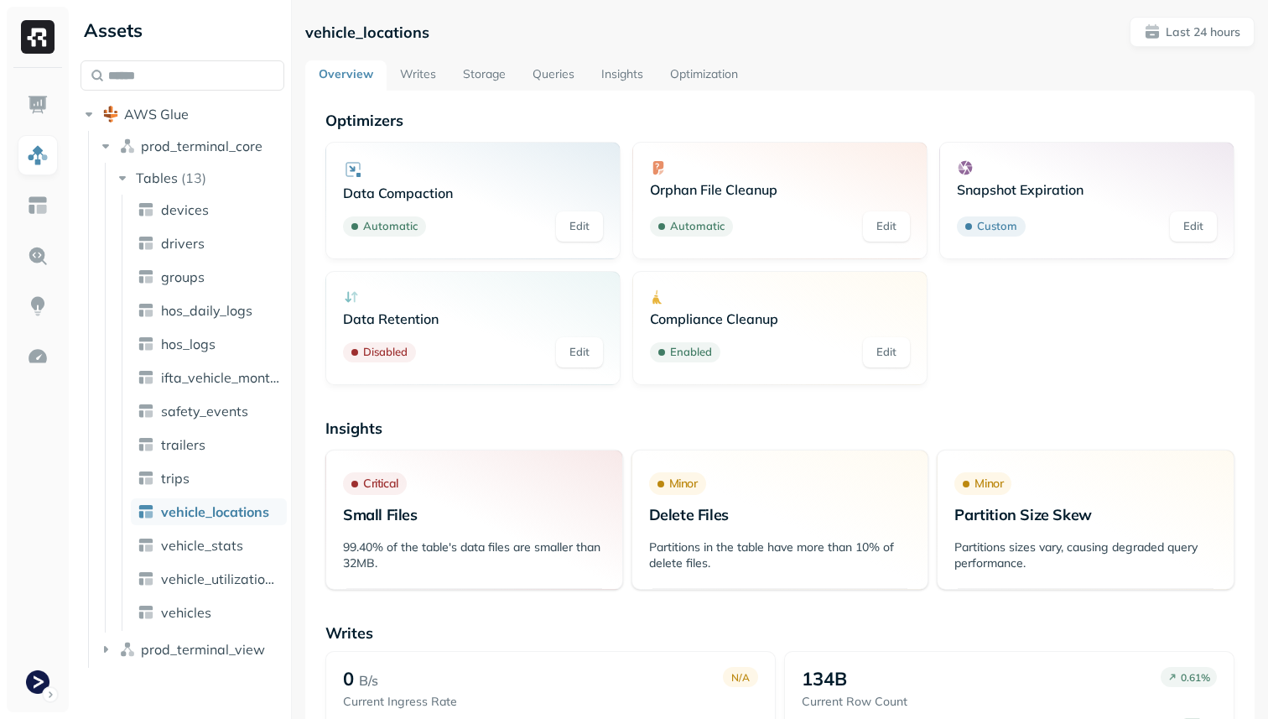
click at [484, 73] on link "Storage" at bounding box center [484, 75] width 70 height 30
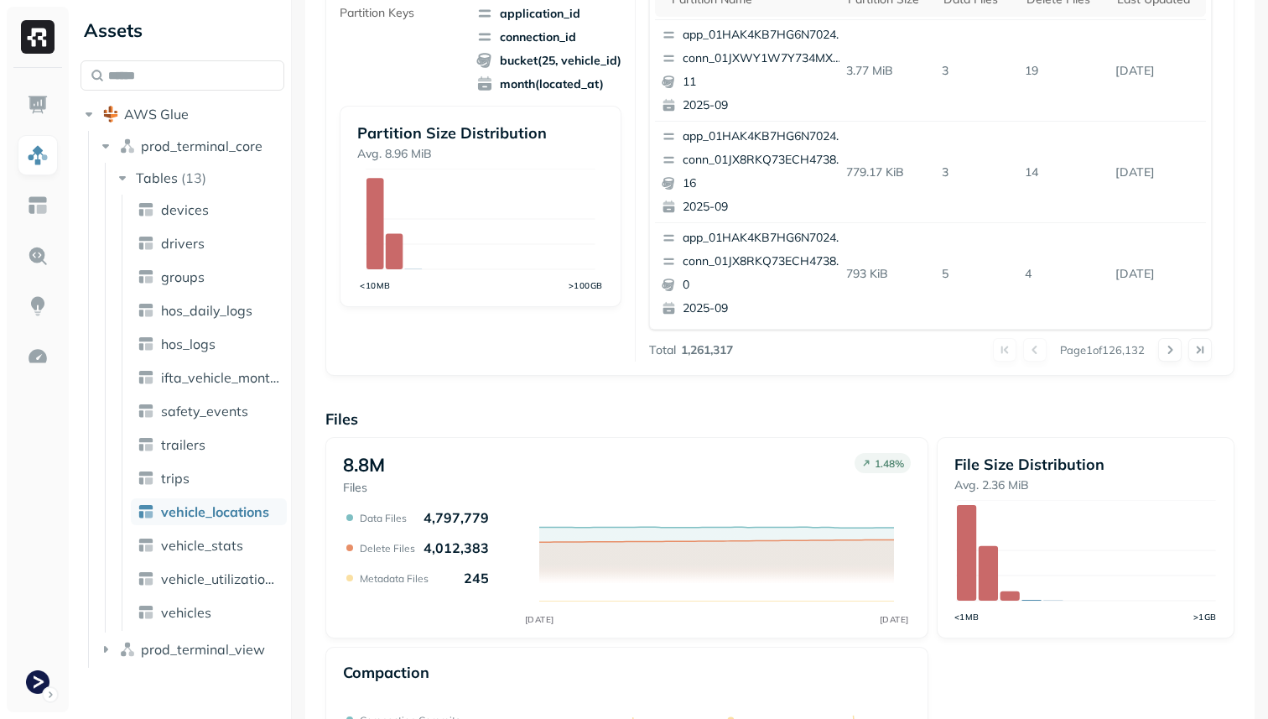
scroll to position [564, 0]
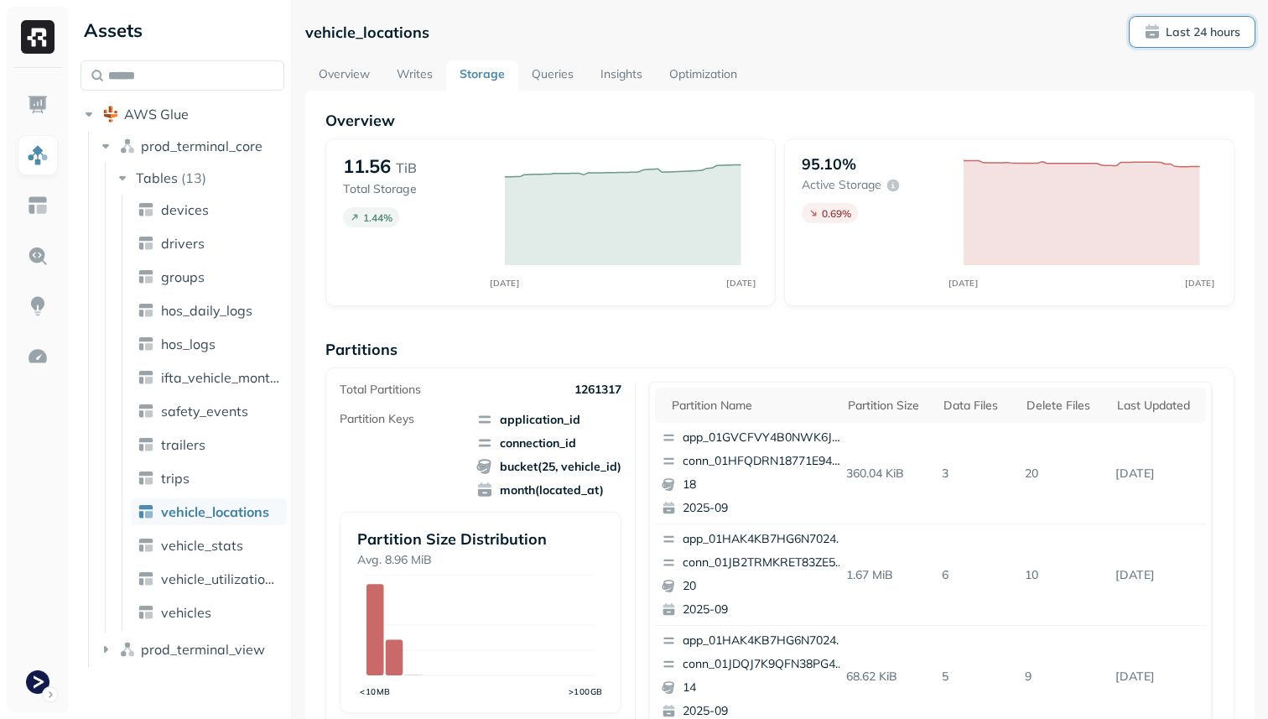
click at [1204, 36] on p "Last 24 hours" at bounding box center [1203, 32] width 75 height 16
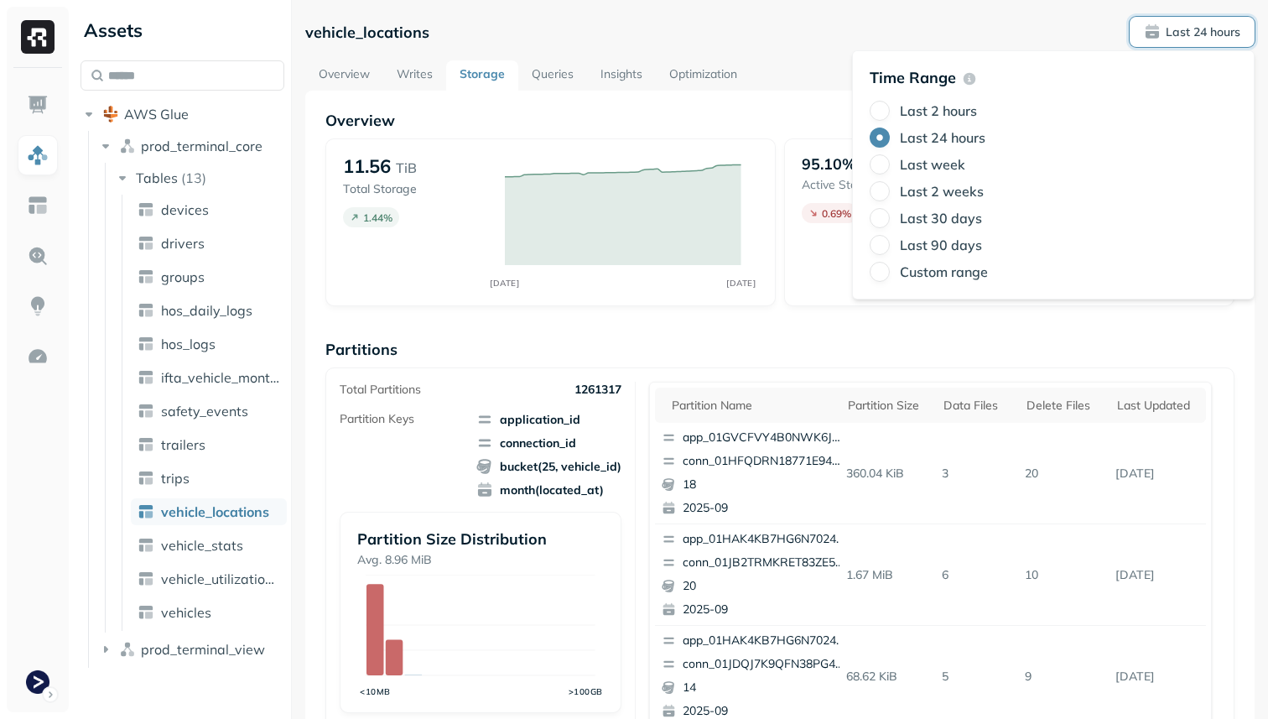
click at [941, 110] on label "Last 2 hours" at bounding box center [938, 110] width 77 height 17
click at [890, 110] on button "Last 2 hours" at bounding box center [880, 111] width 20 height 20
click at [751, 34] on div "vehicle_locations Last 2 hours" at bounding box center [779, 32] width 949 height 30
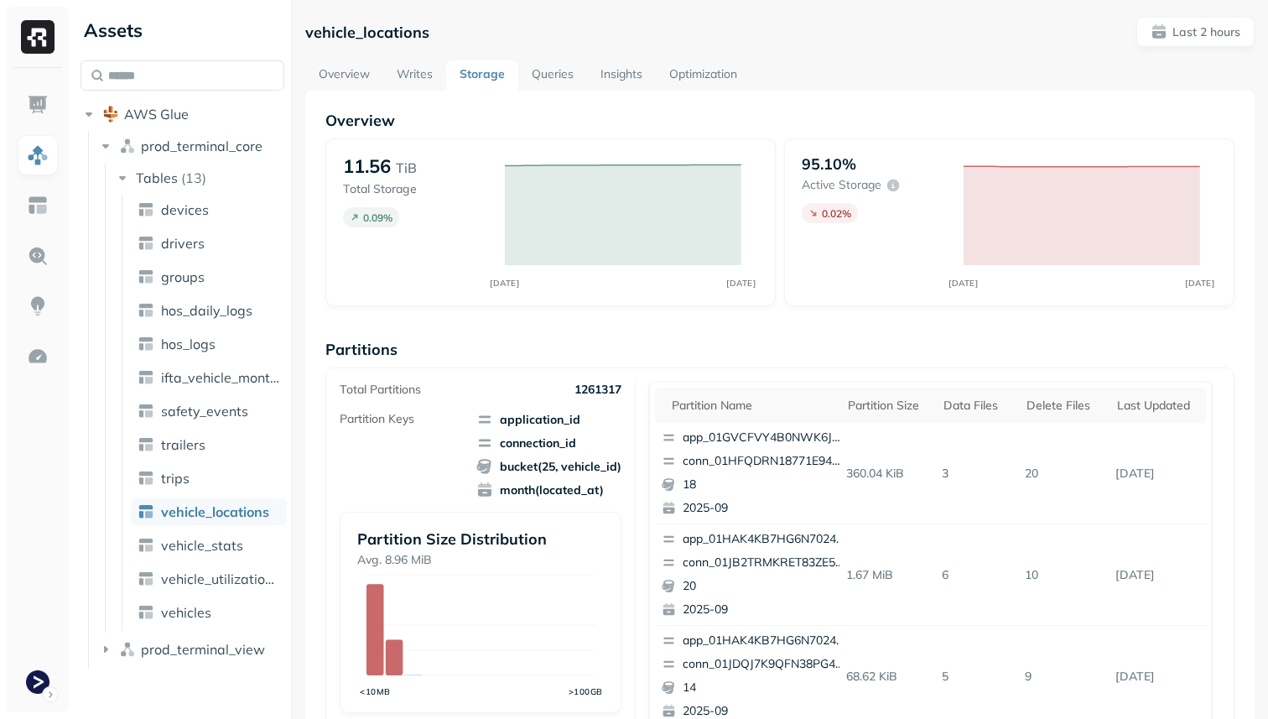
scroll to position [564, 0]
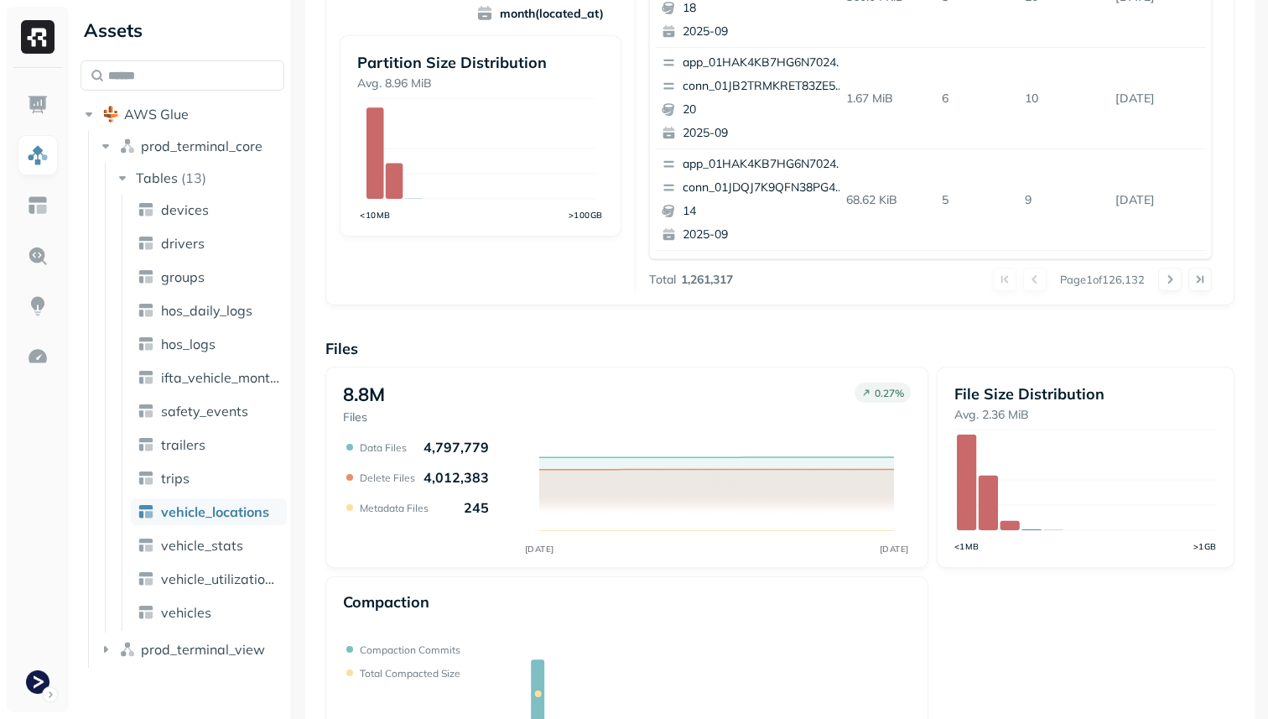
scroll to position [564, 0]
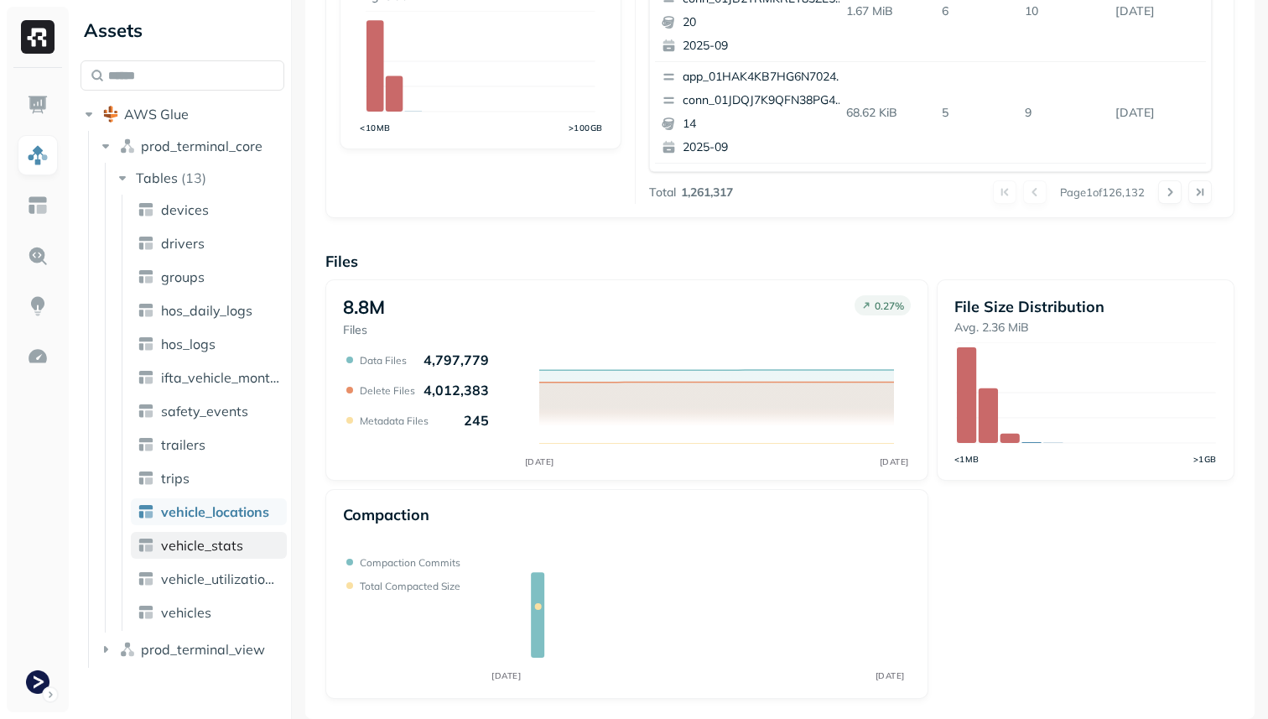
click at [230, 543] on span "vehicle_stats" at bounding box center [202, 545] width 82 height 17
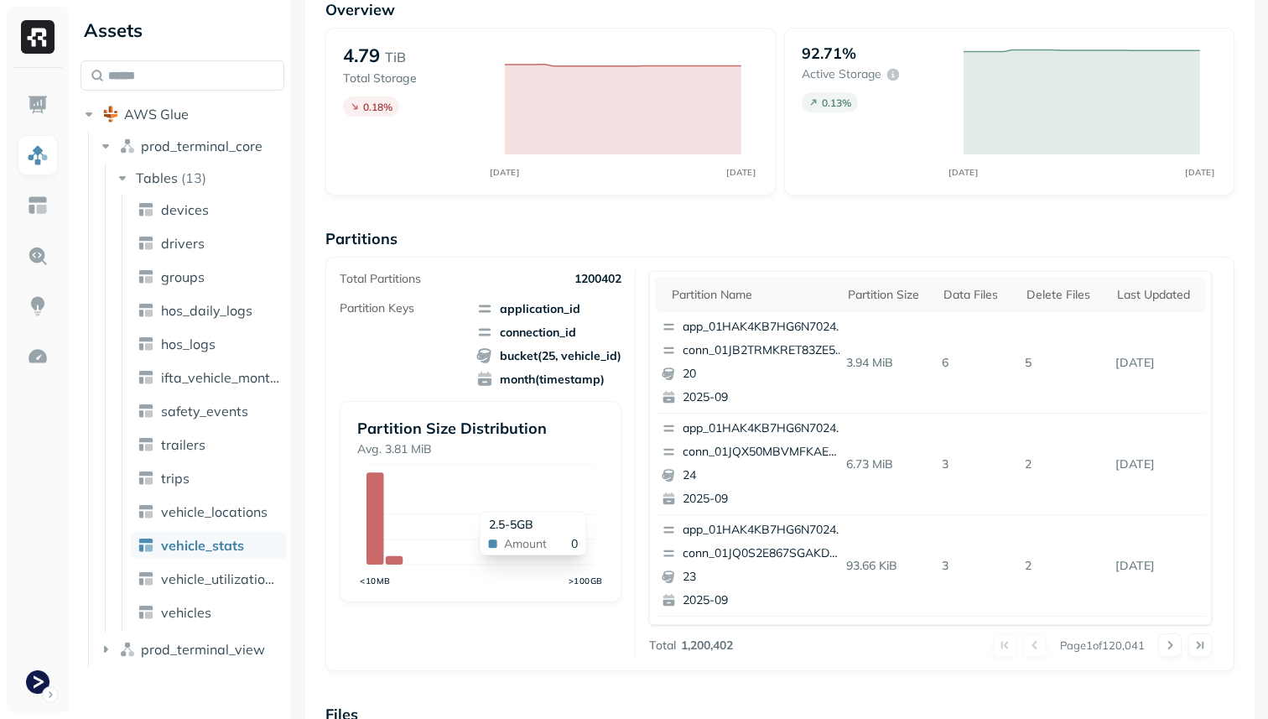
scroll to position [564, 0]
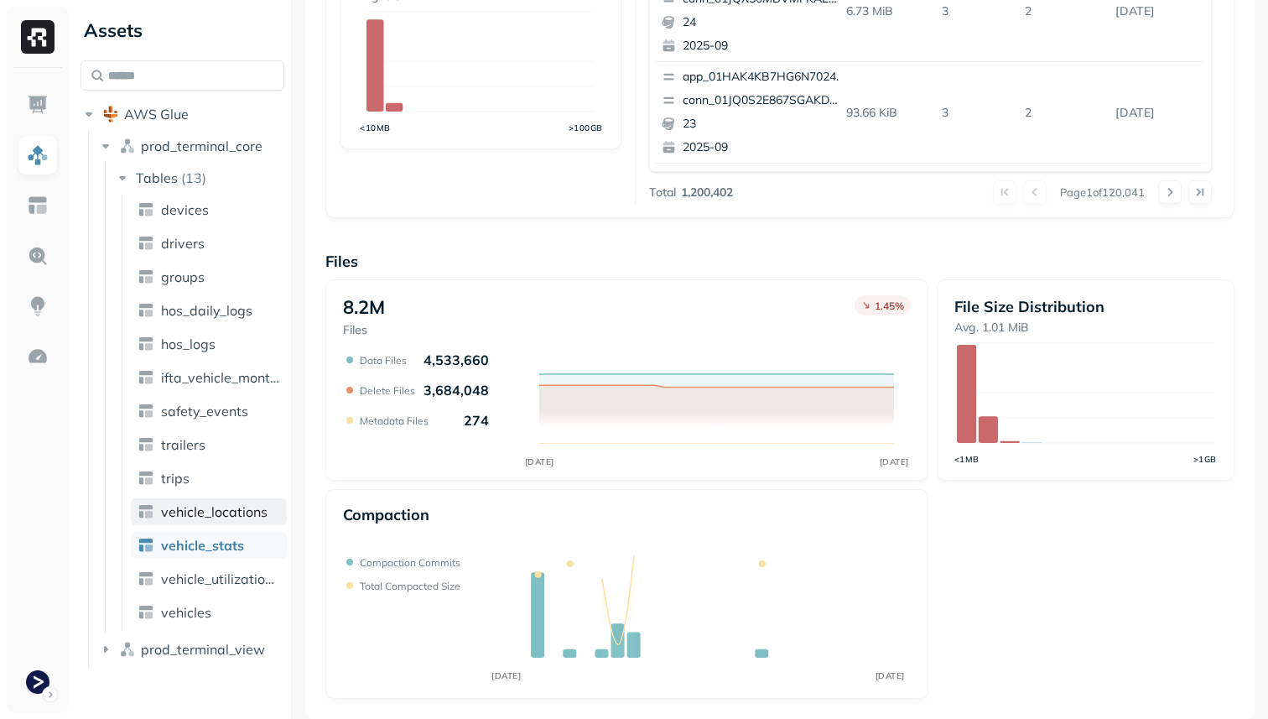
click at [225, 508] on span "vehicle_locations" at bounding box center [214, 511] width 107 height 17
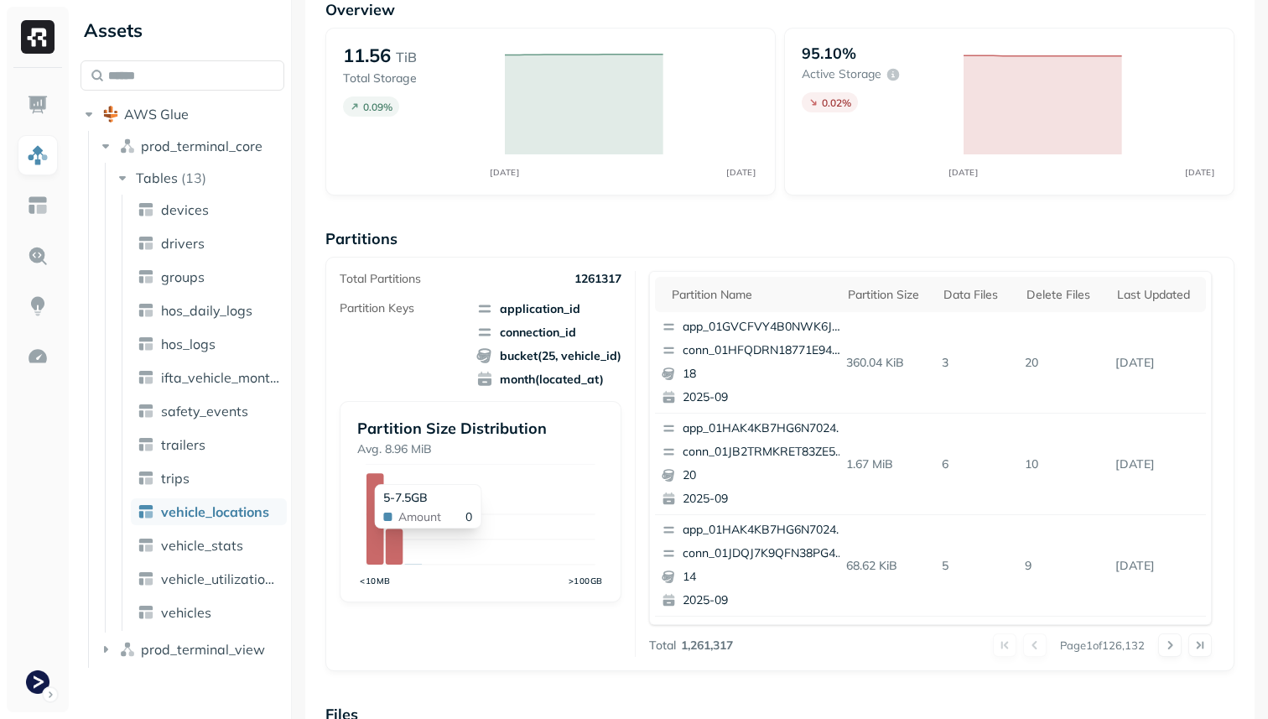
scroll to position [564, 0]
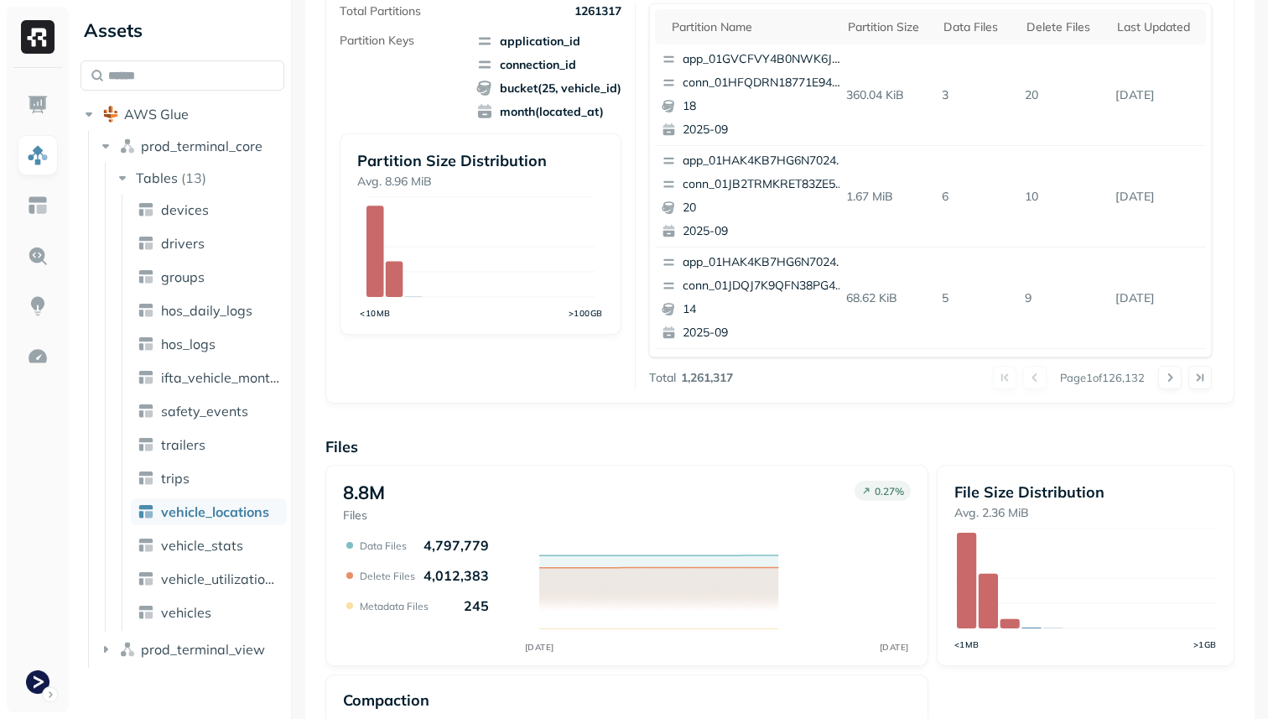
scroll to position [564, 0]
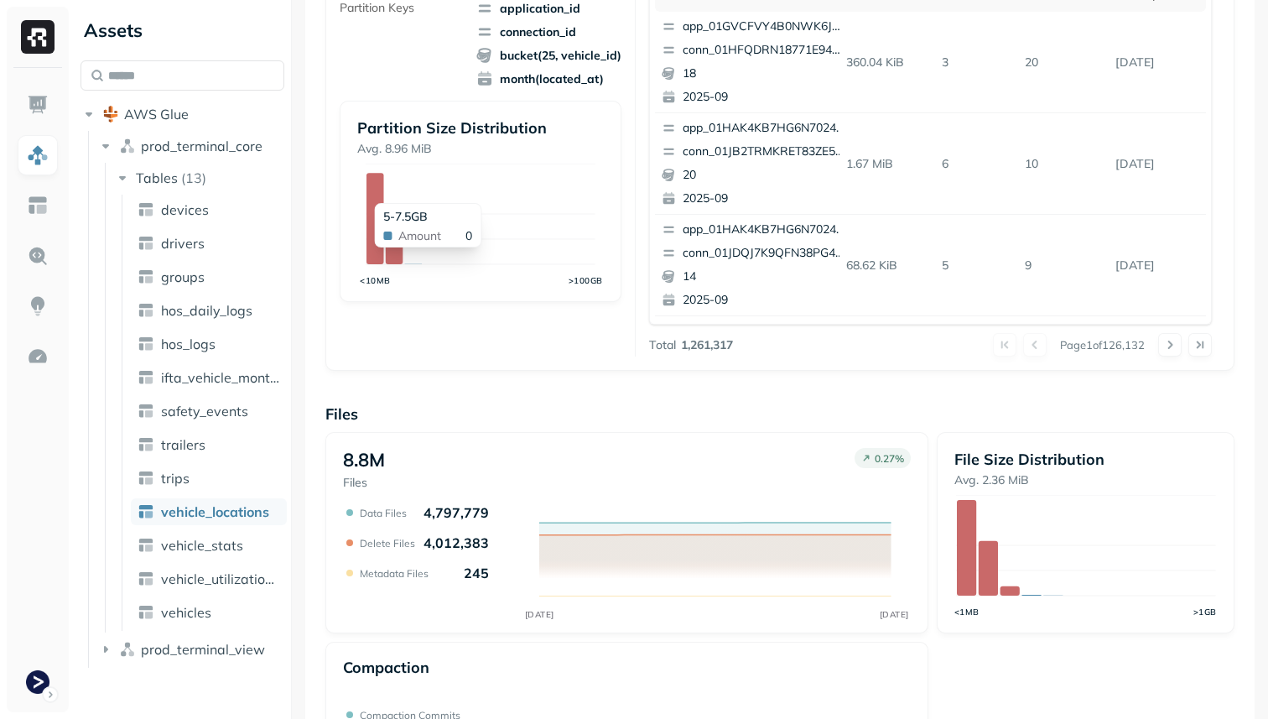
scroll to position [564, 0]
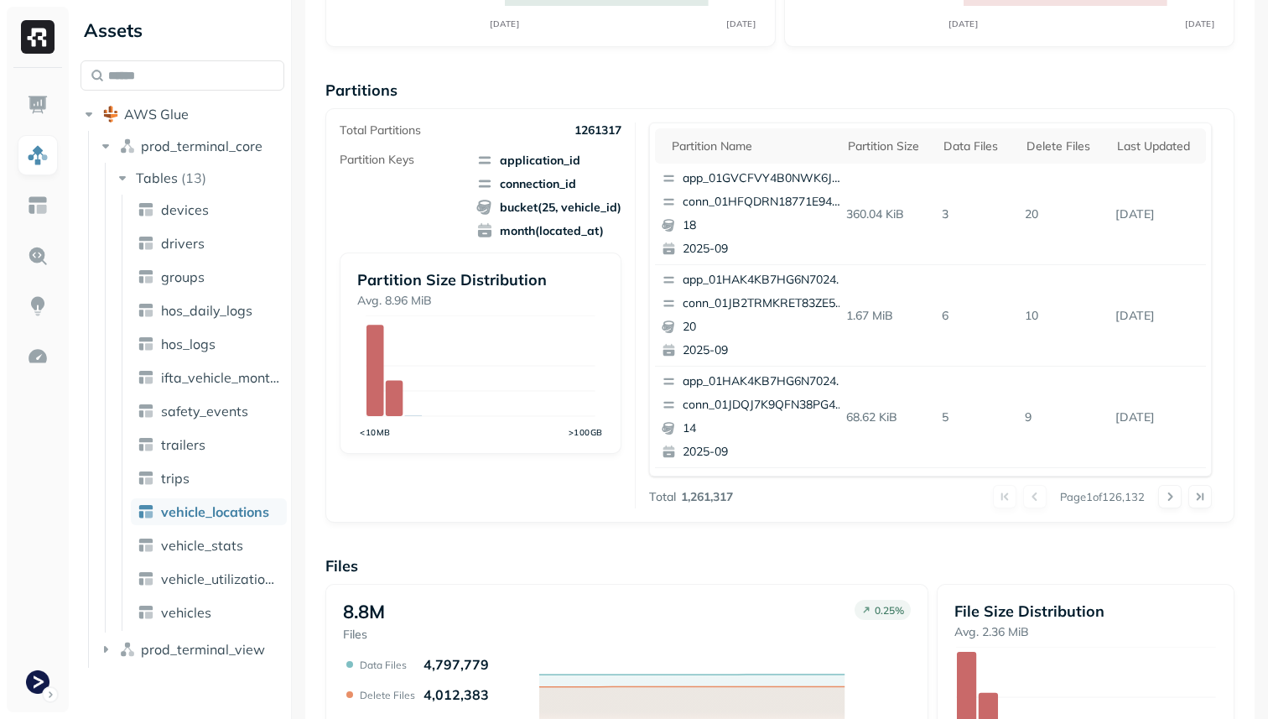
scroll to position [564, 0]
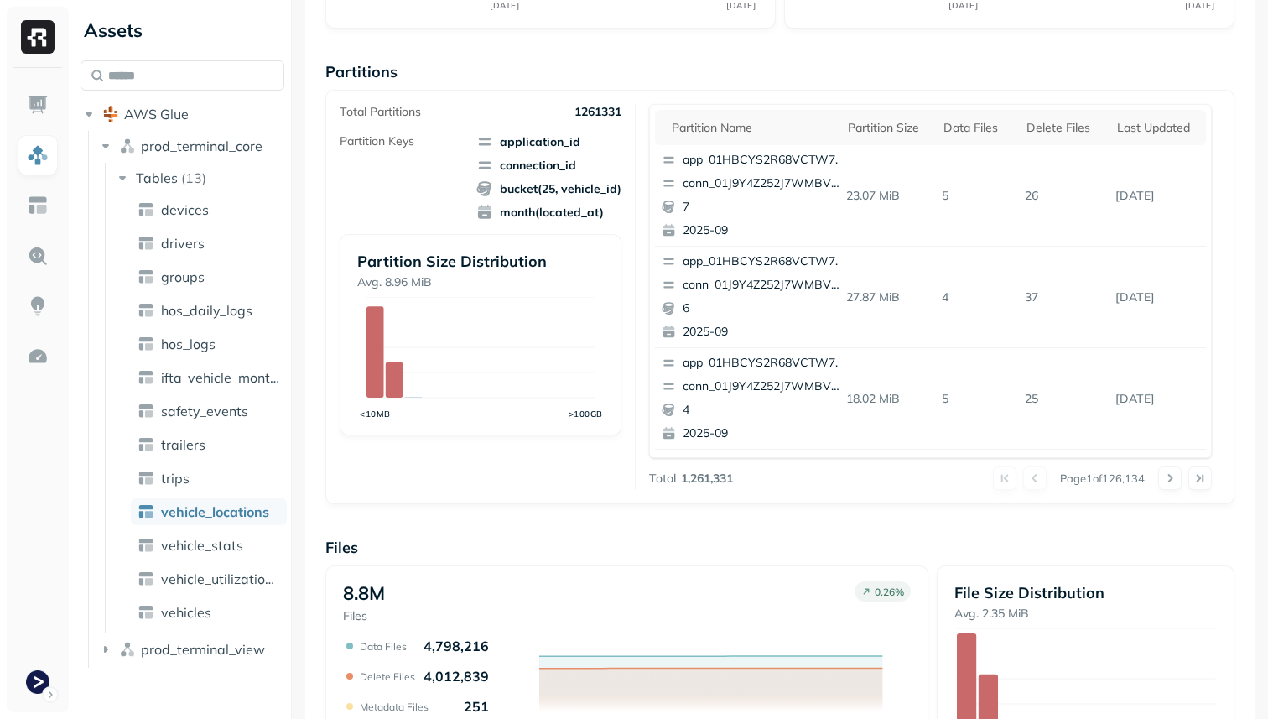
scroll to position [564, 0]
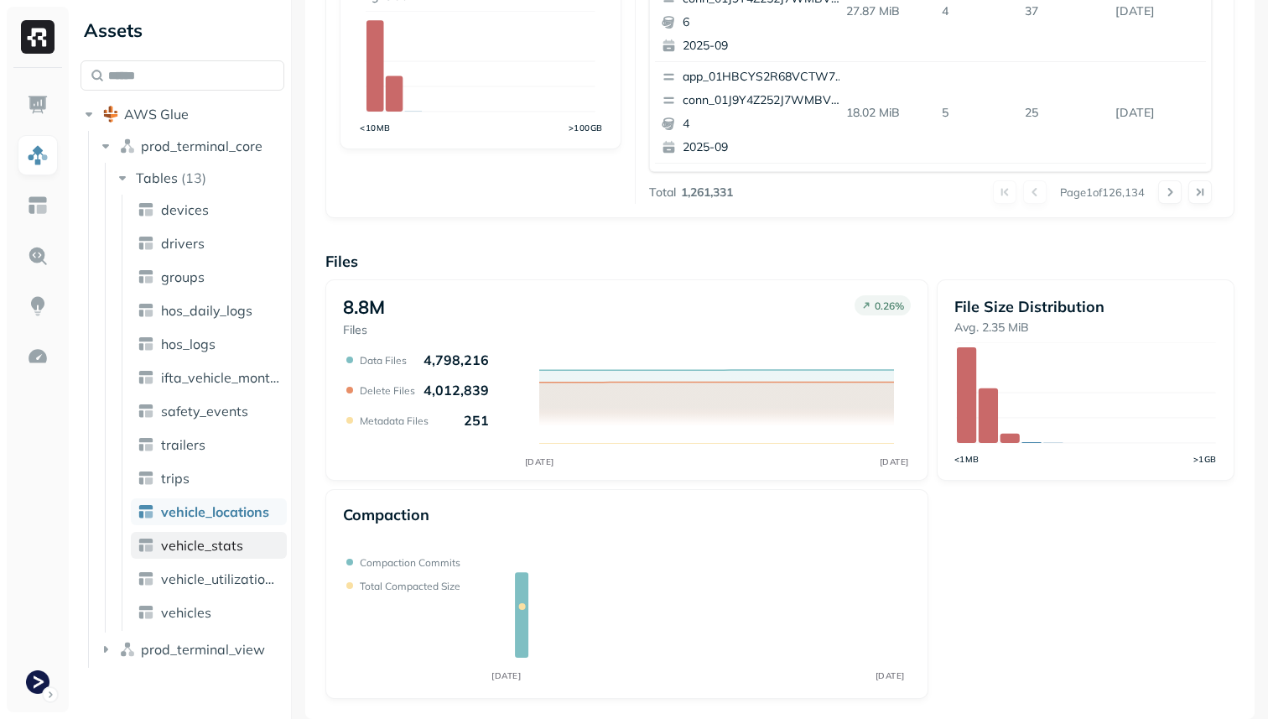
click at [260, 540] on link "vehicle_stats" at bounding box center [209, 545] width 156 height 27
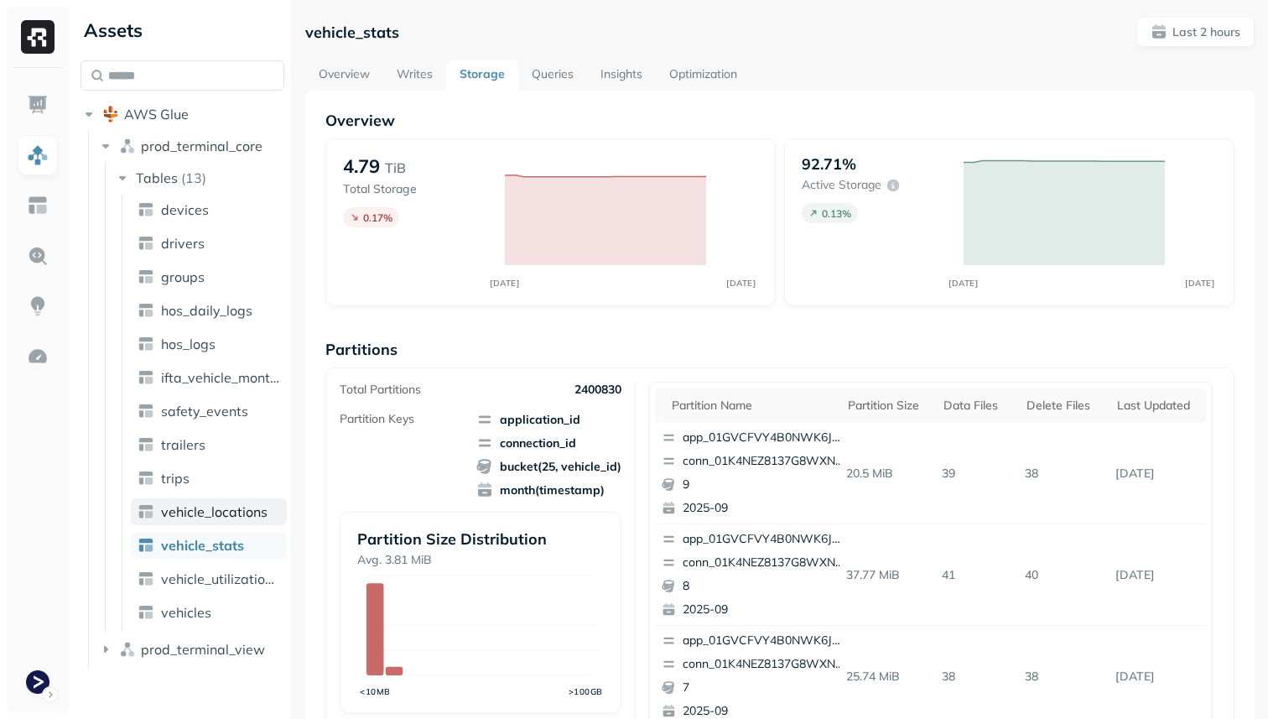
click at [256, 512] on span "vehicle_locations" at bounding box center [214, 511] width 107 height 17
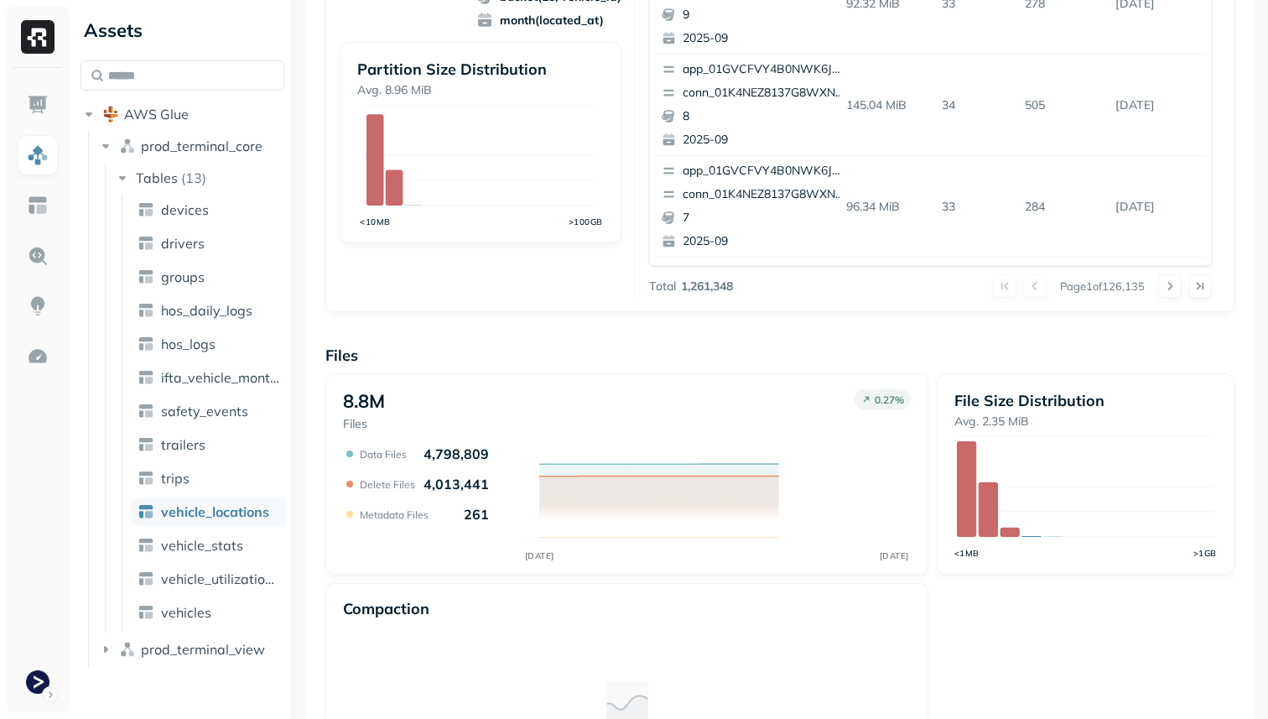
scroll to position [564, 0]
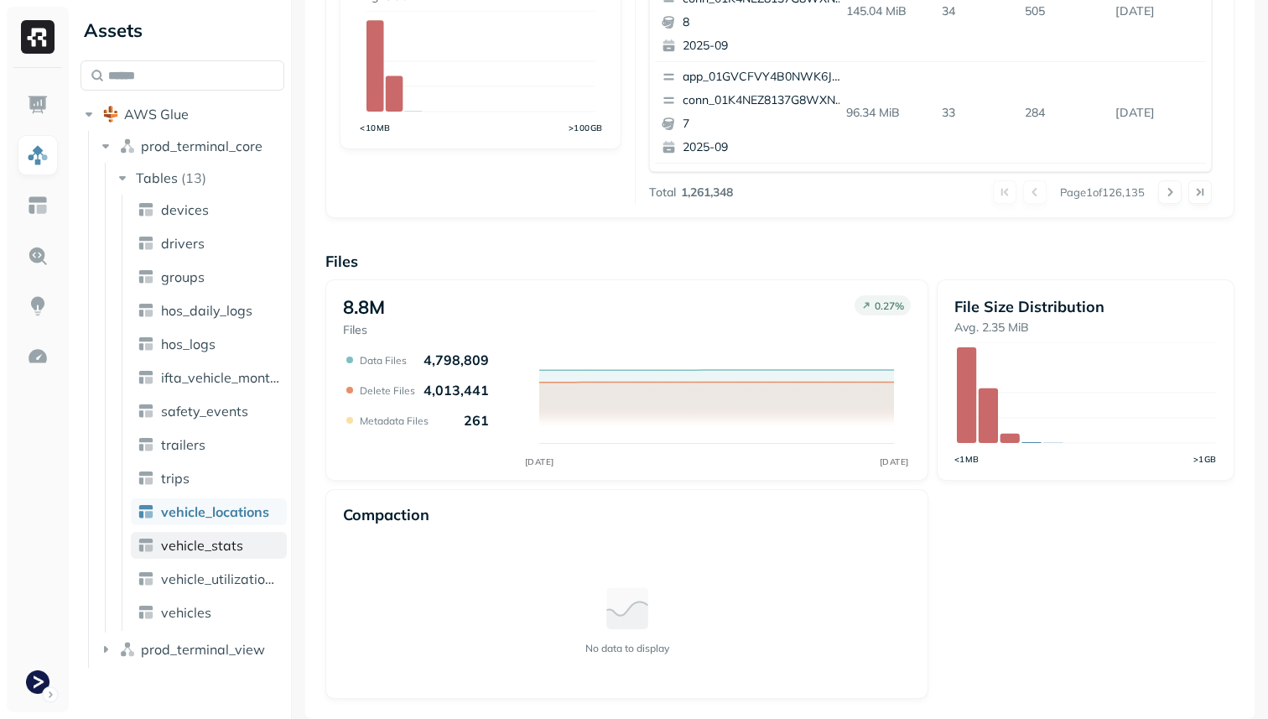
click at [269, 548] on link "vehicle_stats" at bounding box center [209, 545] width 156 height 27
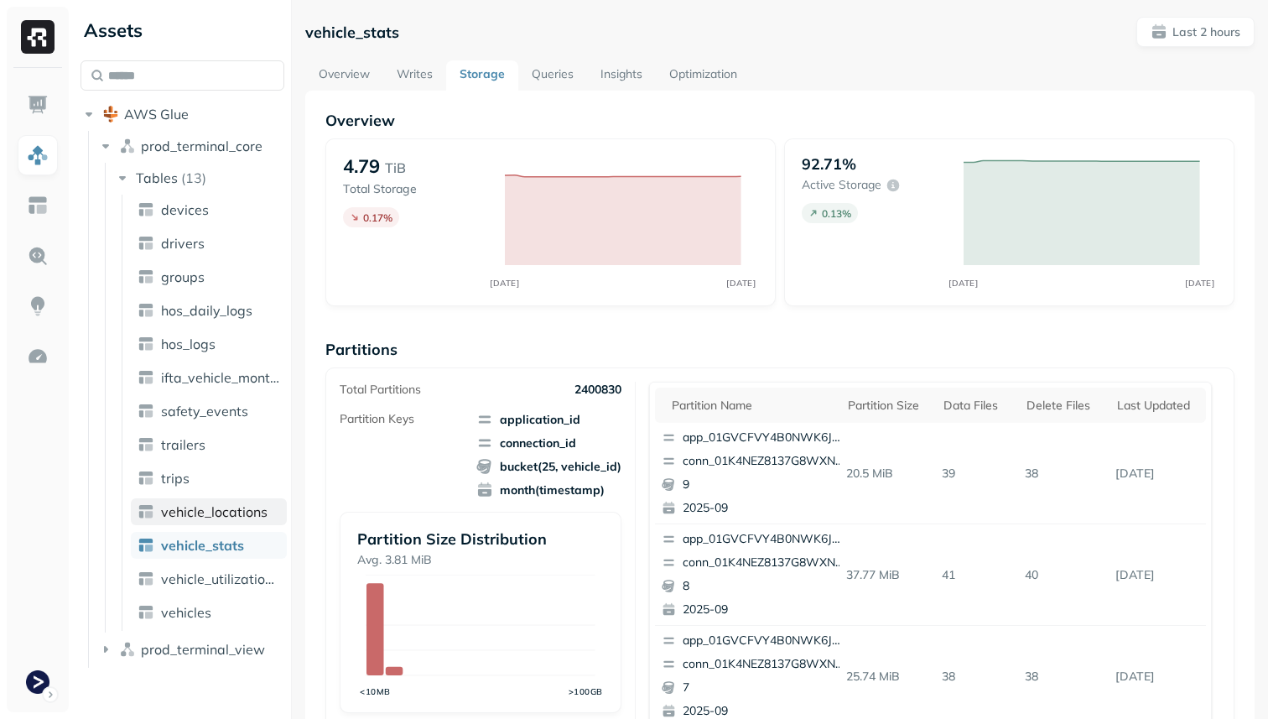
click at [274, 518] on link "vehicle_locations" at bounding box center [209, 511] width 156 height 27
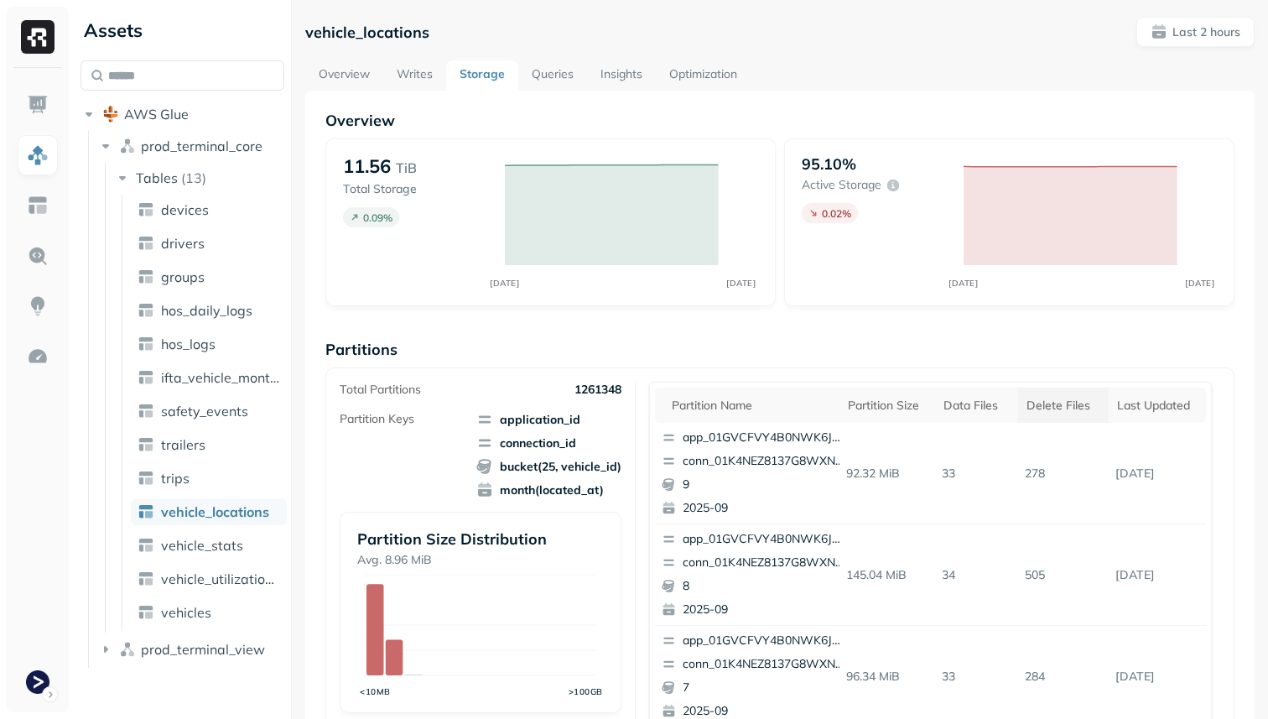
click at [1089, 408] on div "Delete Files" at bounding box center [1063, 405] width 74 height 16
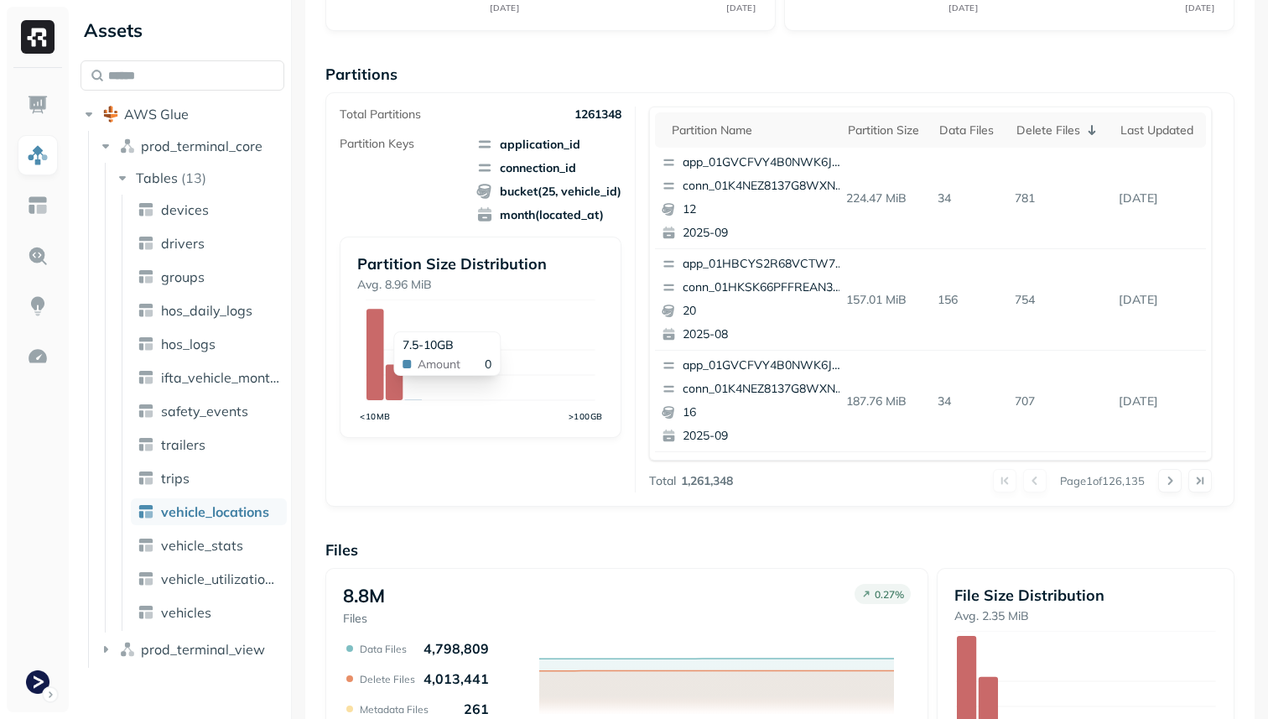
scroll to position [564, 0]
